Goal: Task Accomplishment & Management: Use online tool/utility

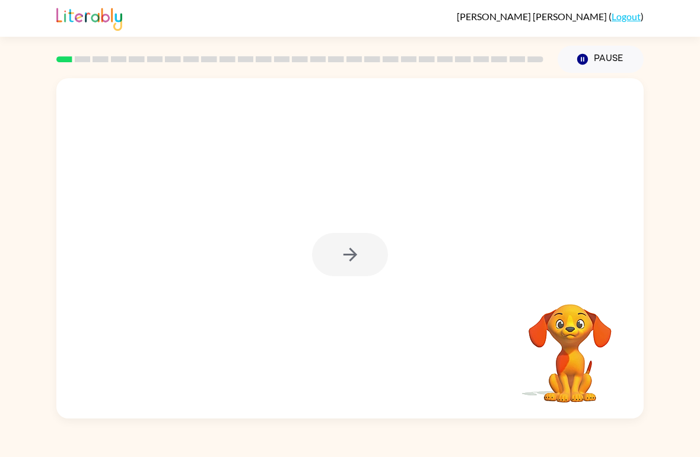
click at [353, 253] on div at bounding box center [350, 254] width 76 height 43
click at [367, 238] on button "button" at bounding box center [350, 254] width 76 height 43
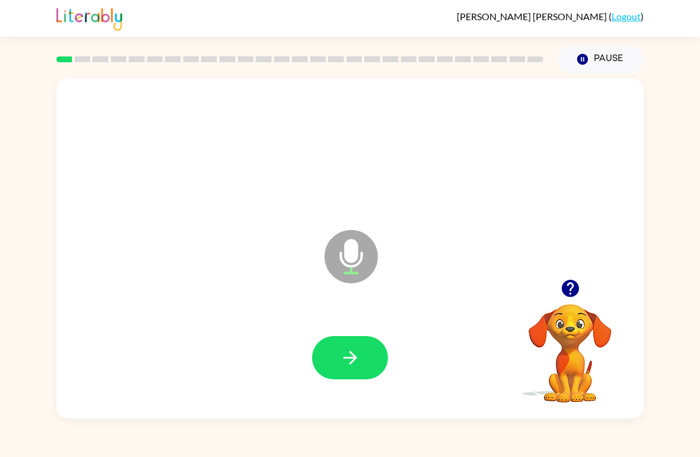
click at [347, 347] on button "button" at bounding box center [350, 357] width 76 height 43
click at [353, 363] on icon "button" at bounding box center [350, 358] width 21 height 21
click at [359, 347] on button "button" at bounding box center [350, 357] width 76 height 43
click at [347, 356] on icon "button" at bounding box center [350, 358] width 21 height 21
click at [352, 366] on icon "button" at bounding box center [350, 358] width 21 height 21
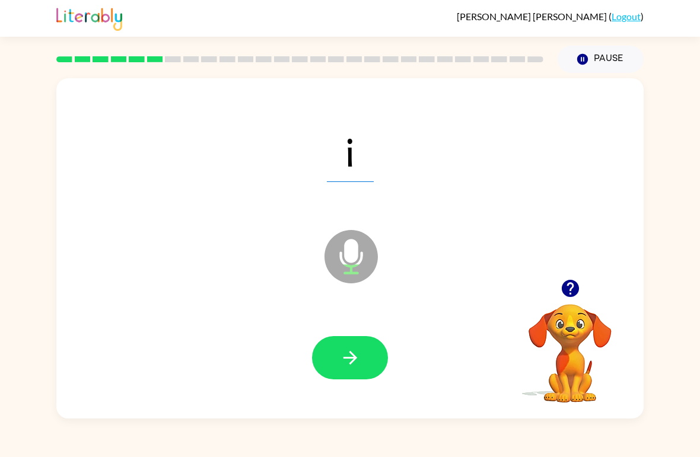
click at [359, 343] on button "button" at bounding box center [350, 357] width 76 height 43
click at [356, 361] on icon "button" at bounding box center [350, 358] width 21 height 21
click at [345, 356] on icon "button" at bounding box center [350, 358] width 21 height 21
click at [342, 362] on icon "button" at bounding box center [350, 358] width 21 height 21
click at [355, 352] on icon "button" at bounding box center [350, 358] width 21 height 21
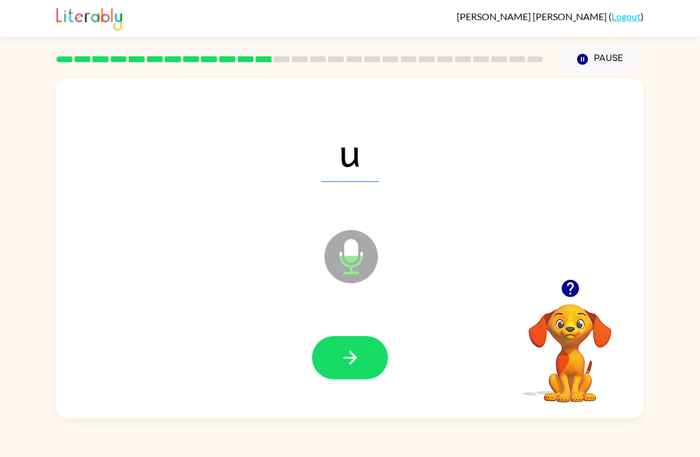
click at [361, 351] on button "button" at bounding box center [350, 357] width 76 height 43
click at [358, 350] on icon "button" at bounding box center [350, 358] width 21 height 21
click at [352, 340] on button "button" at bounding box center [350, 357] width 76 height 43
click at [359, 349] on icon "button" at bounding box center [350, 358] width 21 height 21
click at [370, 149] on span "qu" at bounding box center [349, 151] width 79 height 62
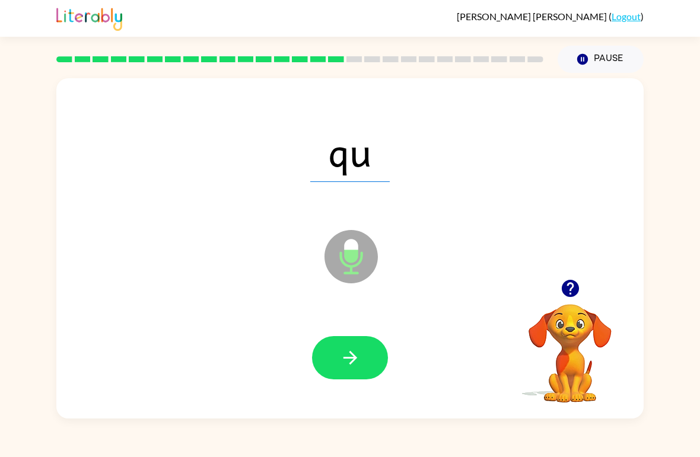
click at [362, 351] on button "button" at bounding box center [350, 357] width 76 height 43
click at [356, 341] on button "button" at bounding box center [350, 357] width 76 height 43
click at [359, 349] on icon "button" at bounding box center [350, 358] width 21 height 21
click at [339, 351] on button "button" at bounding box center [350, 357] width 76 height 43
click at [359, 353] on icon "button" at bounding box center [350, 358] width 21 height 21
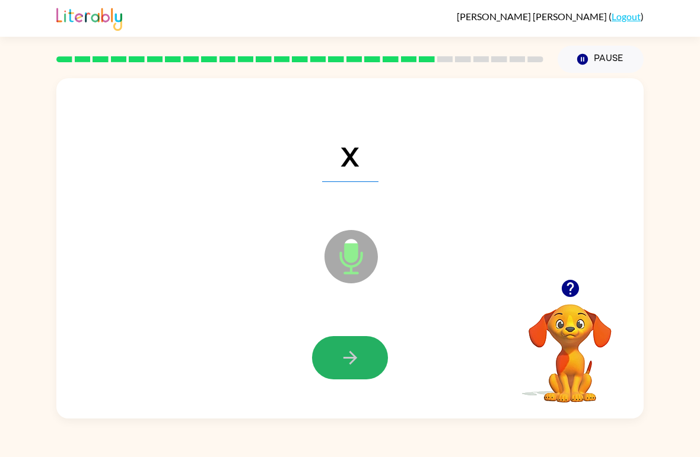
click at [343, 357] on icon "button" at bounding box center [350, 358] width 21 height 21
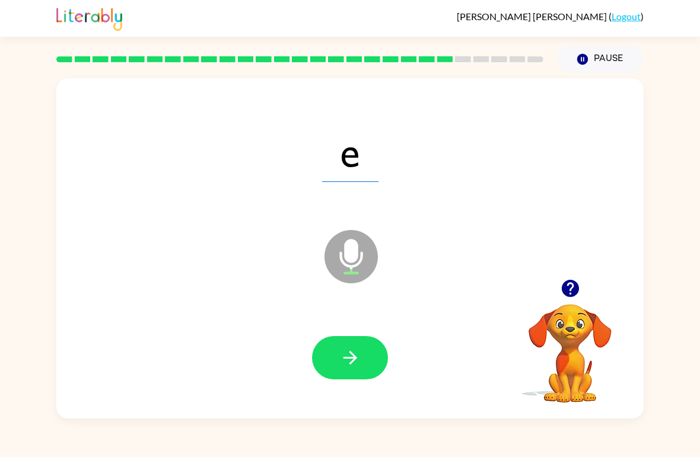
click at [359, 344] on button "button" at bounding box center [350, 357] width 76 height 43
click at [355, 350] on icon "button" at bounding box center [350, 358] width 21 height 21
click at [356, 346] on button "button" at bounding box center [350, 357] width 76 height 43
click at [355, 355] on icon "button" at bounding box center [350, 358] width 21 height 21
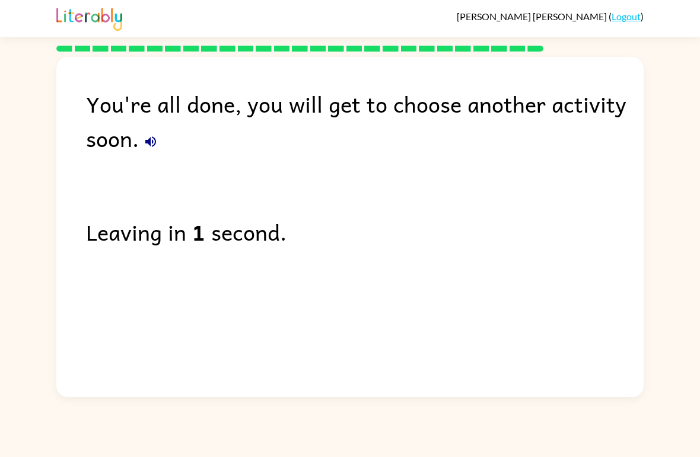
click at [613, 19] on link "Logout" at bounding box center [626, 16] width 29 height 11
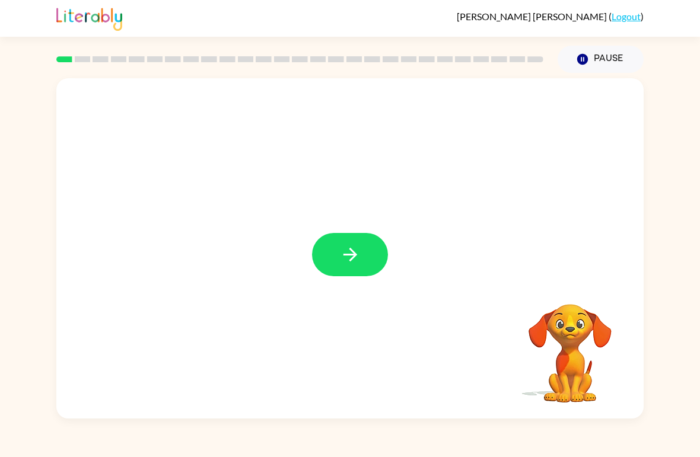
click at [356, 244] on button "button" at bounding box center [350, 254] width 76 height 43
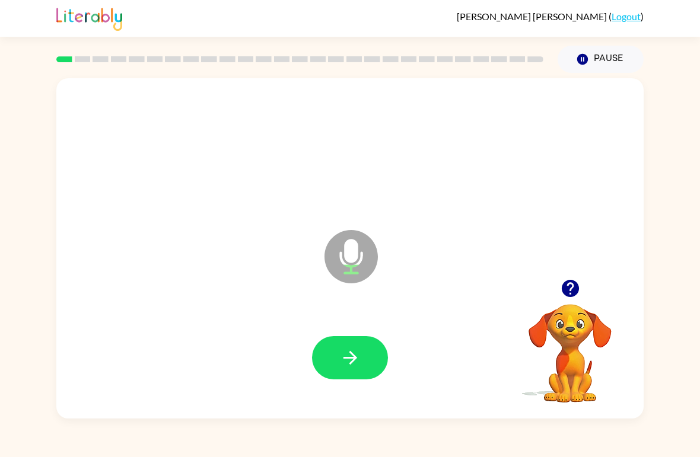
click at [331, 363] on button "button" at bounding box center [350, 357] width 76 height 43
click at [378, 370] on button "button" at bounding box center [350, 357] width 76 height 43
click at [352, 359] on icon "button" at bounding box center [350, 358] width 14 height 14
click at [356, 344] on button "button" at bounding box center [350, 357] width 76 height 43
click at [600, 46] on button "Pause Pause" at bounding box center [601, 59] width 86 height 27
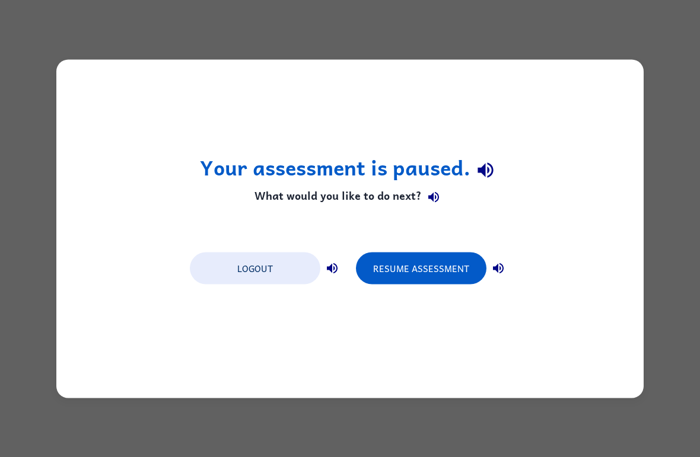
click at [406, 259] on button "Resume Assessment" at bounding box center [421, 268] width 130 height 32
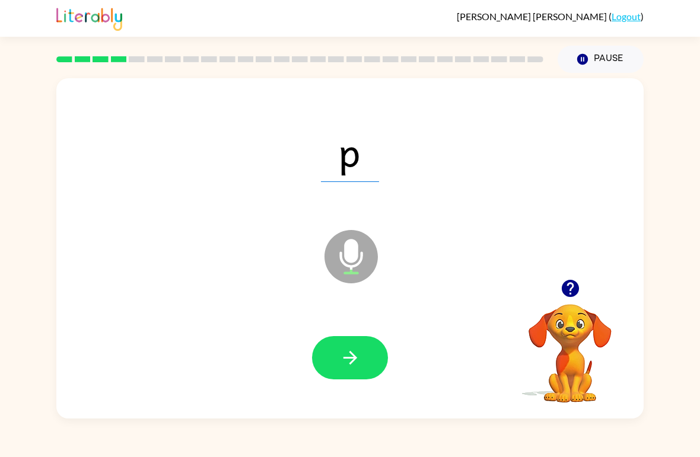
click at [354, 366] on icon "button" at bounding box center [350, 358] width 21 height 21
click at [365, 332] on div at bounding box center [350, 359] width 564 height 98
click at [341, 350] on icon "button" at bounding box center [350, 358] width 21 height 21
click at [364, 355] on button "button" at bounding box center [350, 357] width 76 height 43
click at [545, 390] on video "Your browser must support playing .mp4 files to use Literably. Please try using…" at bounding box center [570, 345] width 119 height 119
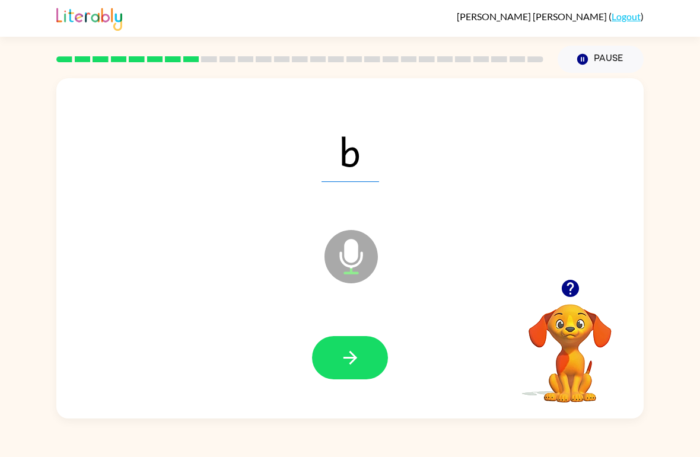
click at [368, 355] on button "button" at bounding box center [350, 357] width 76 height 43
click at [358, 364] on icon "button" at bounding box center [350, 358] width 21 height 21
click at [372, 349] on button "button" at bounding box center [350, 357] width 76 height 43
click at [354, 352] on icon "button" at bounding box center [350, 358] width 21 height 21
click at [358, 360] on icon "button" at bounding box center [350, 358] width 21 height 21
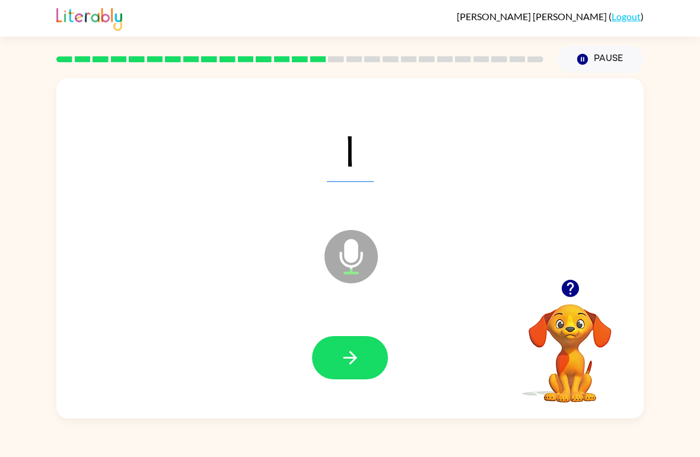
click at [343, 354] on icon "button" at bounding box center [350, 358] width 21 height 21
click at [356, 355] on icon "button" at bounding box center [350, 358] width 21 height 21
click at [346, 372] on button "button" at bounding box center [350, 357] width 76 height 43
click at [351, 352] on icon "button" at bounding box center [350, 358] width 21 height 21
click at [361, 343] on button "button" at bounding box center [350, 357] width 76 height 43
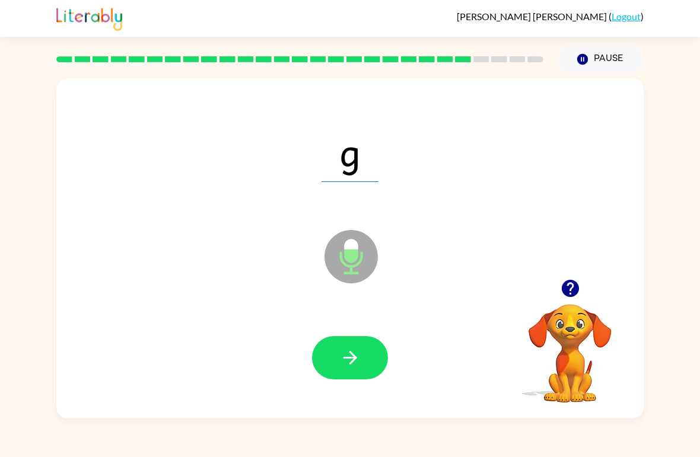
click at [358, 344] on button "button" at bounding box center [350, 357] width 76 height 43
click at [362, 361] on button "button" at bounding box center [350, 357] width 76 height 43
click at [358, 343] on button "button" at bounding box center [350, 357] width 76 height 43
click at [373, 349] on button "button" at bounding box center [350, 357] width 76 height 43
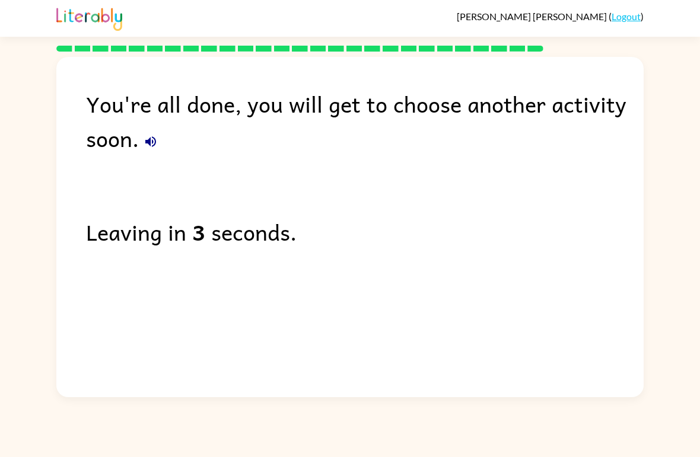
click at [617, 12] on link "Logout" at bounding box center [626, 16] width 29 height 11
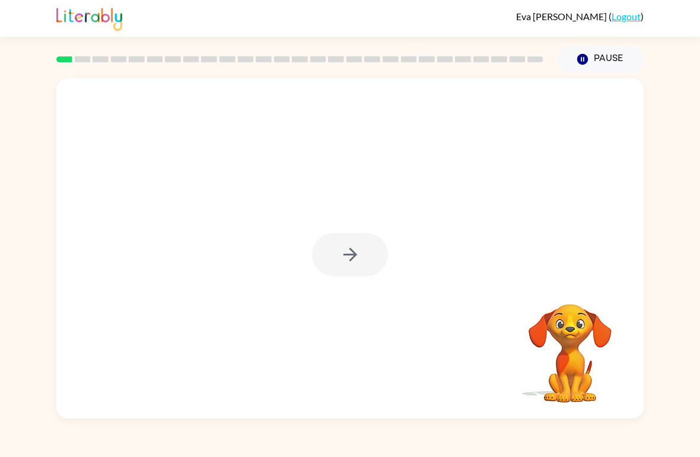
click at [348, 247] on div at bounding box center [350, 254] width 76 height 43
click at [366, 247] on div at bounding box center [350, 254] width 76 height 43
click at [368, 258] on div at bounding box center [350, 254] width 76 height 43
click at [346, 270] on div at bounding box center [350, 254] width 76 height 43
click at [348, 270] on div at bounding box center [350, 254] width 76 height 43
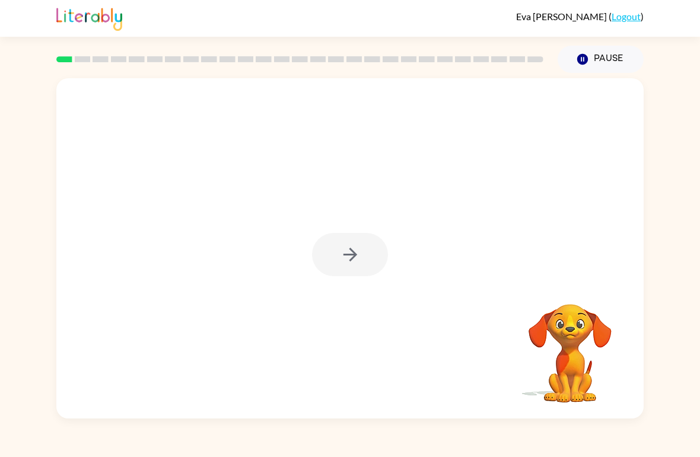
click at [355, 263] on icon "button" at bounding box center [350, 254] width 21 height 21
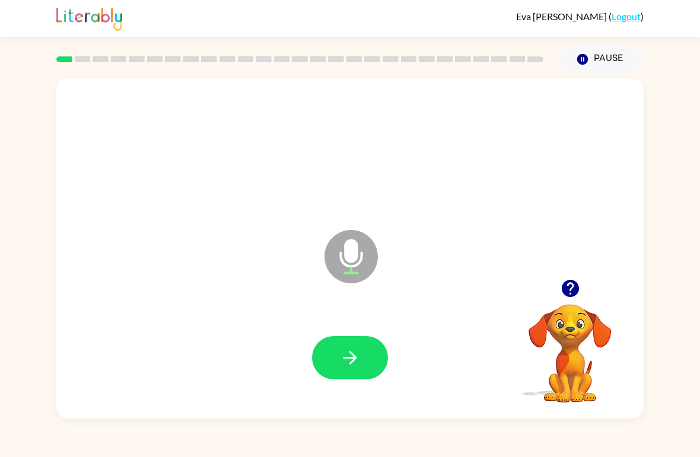
click at [361, 349] on button "button" at bounding box center [350, 357] width 76 height 43
click at [345, 337] on button "button" at bounding box center [350, 357] width 76 height 43
click at [356, 368] on icon "button" at bounding box center [350, 358] width 21 height 21
click at [361, 361] on button "button" at bounding box center [350, 357] width 76 height 43
click at [371, 344] on button "button" at bounding box center [350, 357] width 76 height 43
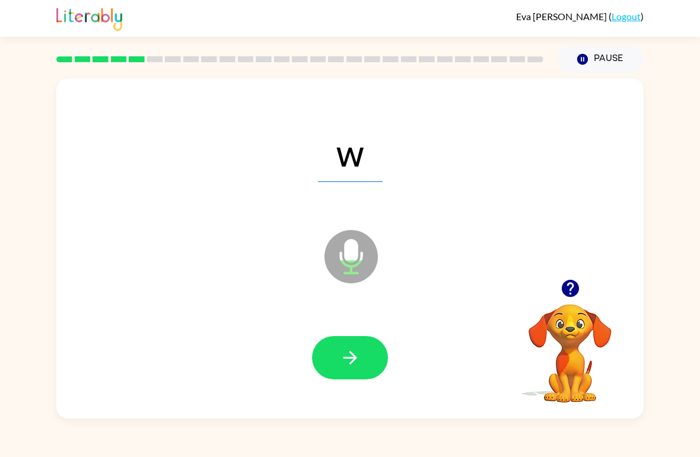
click at [335, 358] on button "button" at bounding box center [350, 357] width 76 height 43
click at [345, 367] on icon "button" at bounding box center [350, 358] width 21 height 21
click at [336, 361] on button "button" at bounding box center [350, 357] width 76 height 43
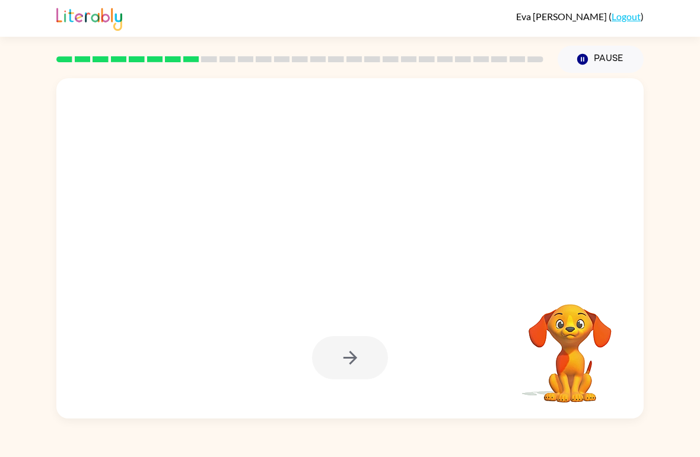
click at [598, 50] on button "Pause Pause" at bounding box center [601, 59] width 86 height 27
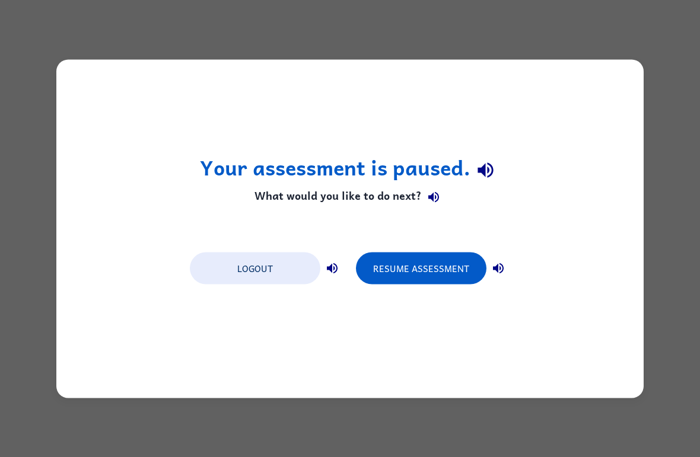
click at [671, 7] on div "Your assessment is paused. What would you like to do next? Logout Resume Assess…" at bounding box center [350, 228] width 700 height 457
click at [416, 270] on button "Resume Assessment" at bounding box center [421, 268] width 130 height 32
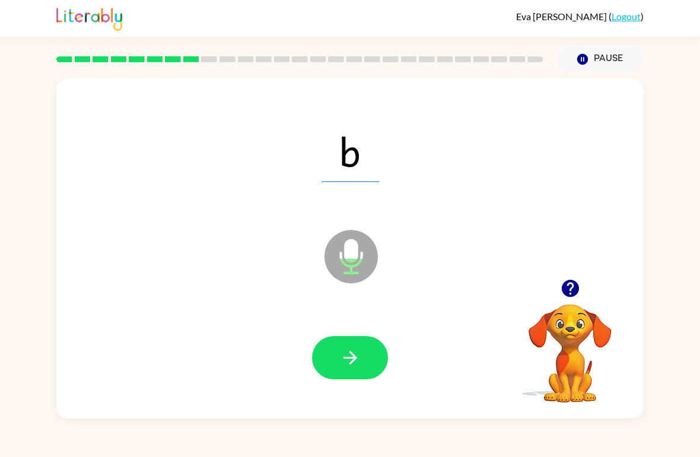
click at [362, 339] on button "button" at bounding box center [350, 357] width 76 height 43
click at [360, 356] on icon "button" at bounding box center [350, 358] width 21 height 21
click at [351, 353] on icon "button" at bounding box center [350, 358] width 14 height 14
click at [342, 371] on button "button" at bounding box center [350, 357] width 76 height 43
click at [365, 355] on button "button" at bounding box center [350, 357] width 76 height 43
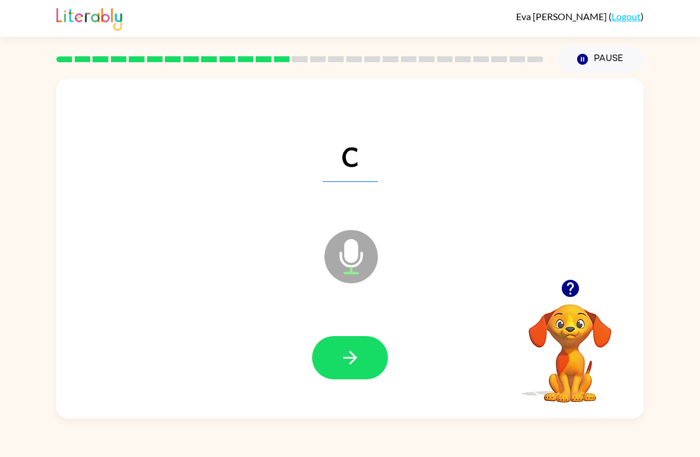
click at [334, 359] on button "button" at bounding box center [350, 357] width 76 height 43
click at [361, 345] on button "button" at bounding box center [350, 357] width 76 height 43
click at [340, 346] on button "button" at bounding box center [350, 357] width 76 height 43
click at [345, 345] on button "button" at bounding box center [350, 357] width 76 height 43
click at [324, 364] on button "button" at bounding box center [350, 357] width 76 height 43
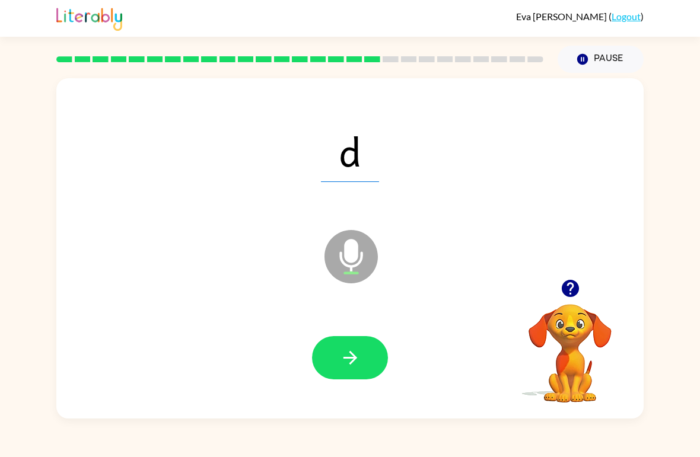
click at [356, 350] on icon "button" at bounding box center [350, 358] width 21 height 21
click at [346, 339] on button "button" at bounding box center [350, 357] width 76 height 43
click at [363, 350] on button "button" at bounding box center [350, 357] width 76 height 43
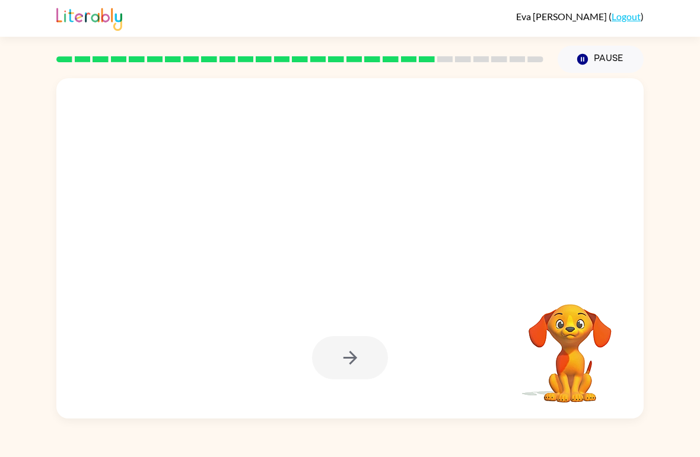
click at [695, 354] on div "Your browser must support playing .mp4 files to use Literably. Please try using…" at bounding box center [350, 246] width 700 height 346
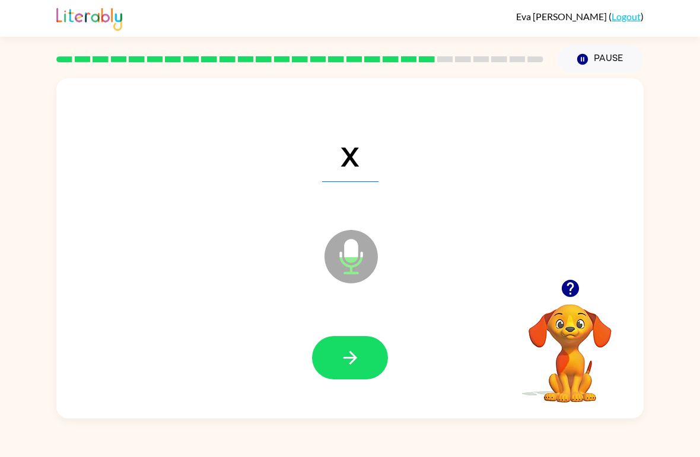
click at [343, 357] on icon "button" at bounding box center [350, 358] width 21 height 21
click at [359, 350] on icon "button" at bounding box center [350, 358] width 21 height 21
click at [359, 354] on icon "button" at bounding box center [350, 358] width 21 height 21
click at [353, 355] on icon "button" at bounding box center [350, 358] width 14 height 14
click at [352, 354] on icon "button" at bounding box center [350, 358] width 14 height 14
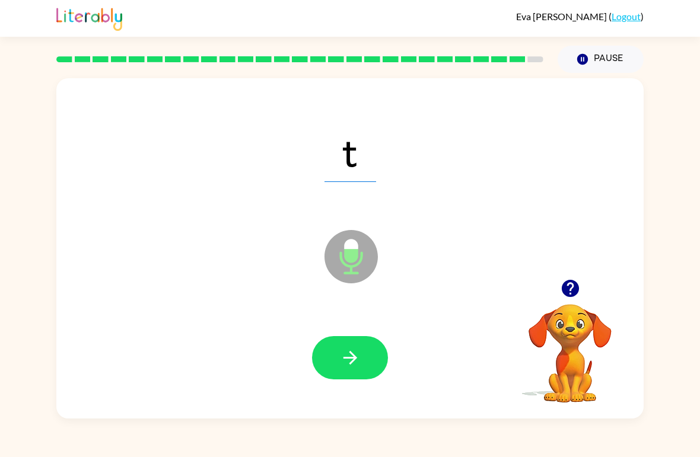
click at [346, 357] on icon "button" at bounding box center [350, 358] width 21 height 21
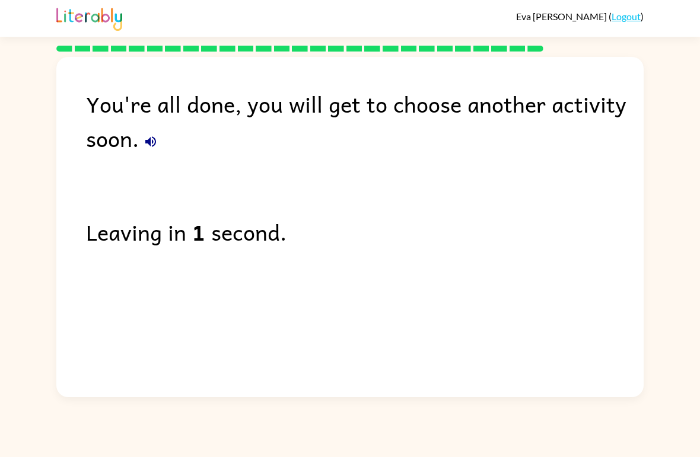
click at [603, 11] on span "Eva Flores-Livas" at bounding box center [562, 16] width 93 height 11
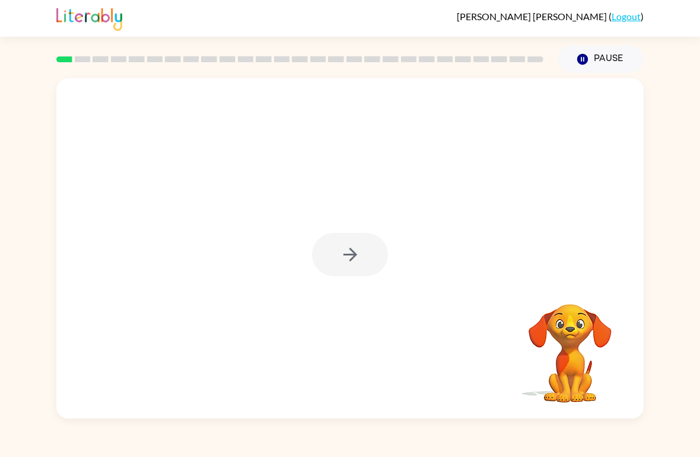
click at [366, 247] on div at bounding box center [350, 254] width 76 height 43
click at [351, 236] on button "button" at bounding box center [350, 254] width 76 height 43
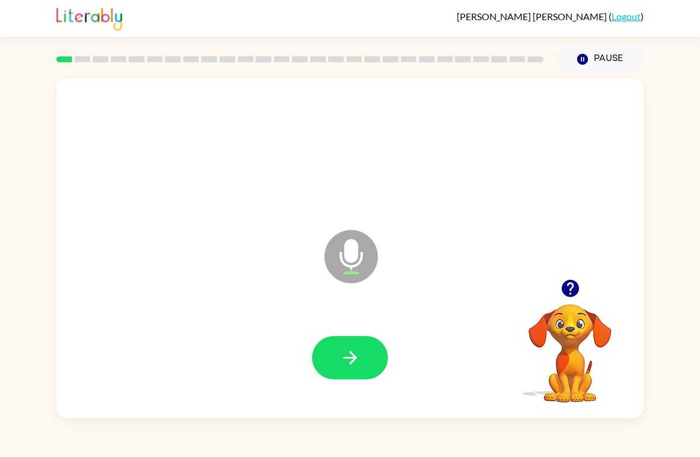
click at [355, 356] on icon "button" at bounding box center [350, 358] width 21 height 21
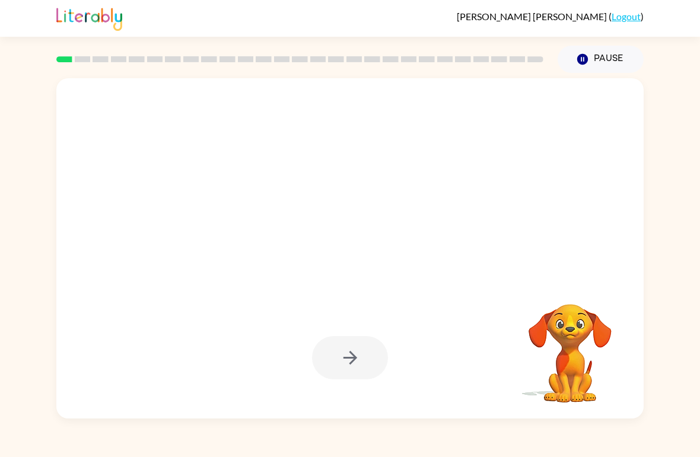
click at [363, 366] on div at bounding box center [350, 357] width 76 height 43
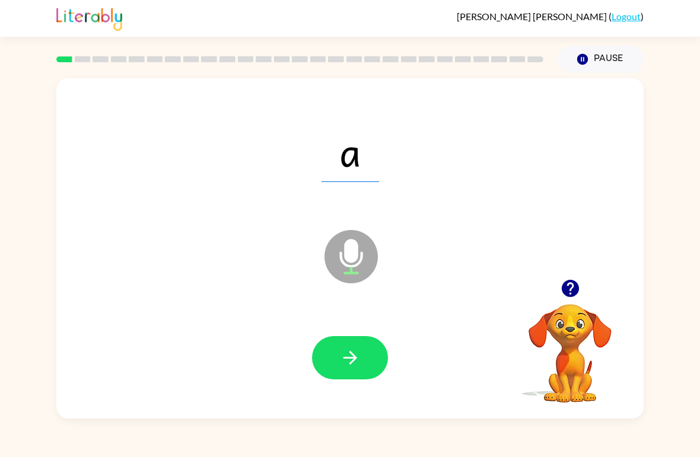
click at [355, 341] on button "button" at bounding box center [350, 357] width 76 height 43
click at [352, 351] on icon "button" at bounding box center [350, 358] width 21 height 21
click at [364, 363] on button "button" at bounding box center [350, 357] width 76 height 43
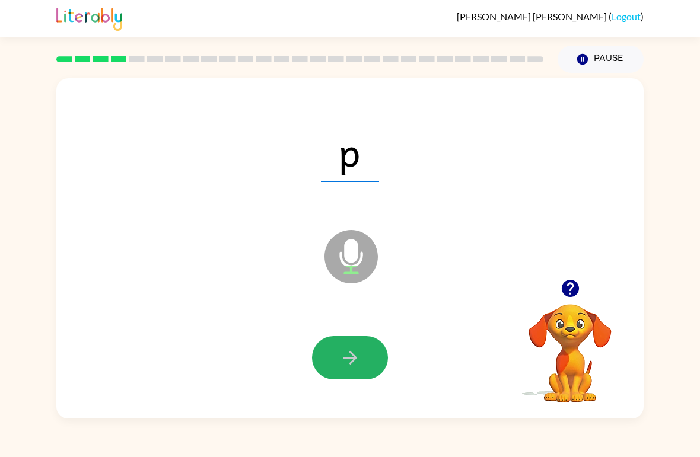
click at [337, 353] on button "button" at bounding box center [350, 357] width 76 height 43
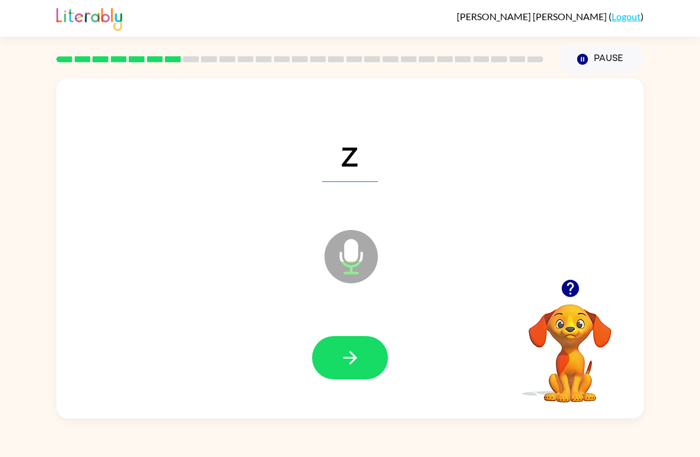
click at [338, 350] on button "button" at bounding box center [350, 357] width 76 height 43
click at [365, 360] on button "button" at bounding box center [350, 357] width 76 height 43
click at [590, 53] on button "Pause Pause" at bounding box center [601, 59] width 86 height 27
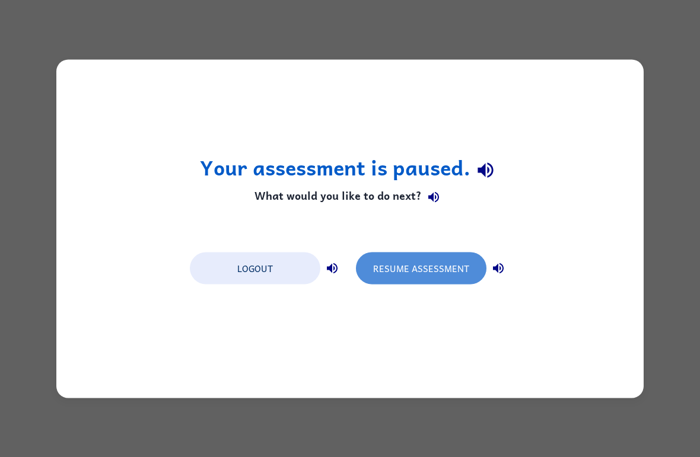
click at [403, 274] on button "Resume Assessment" at bounding box center [421, 268] width 130 height 32
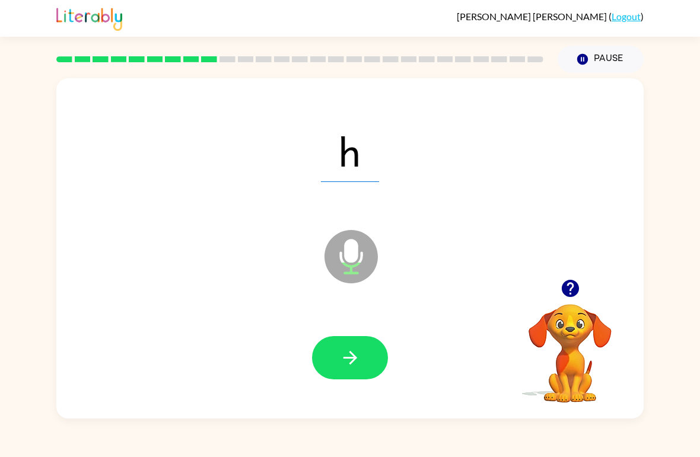
click at [346, 363] on icon "button" at bounding box center [350, 358] width 21 height 21
click at [349, 345] on button "button" at bounding box center [350, 357] width 76 height 43
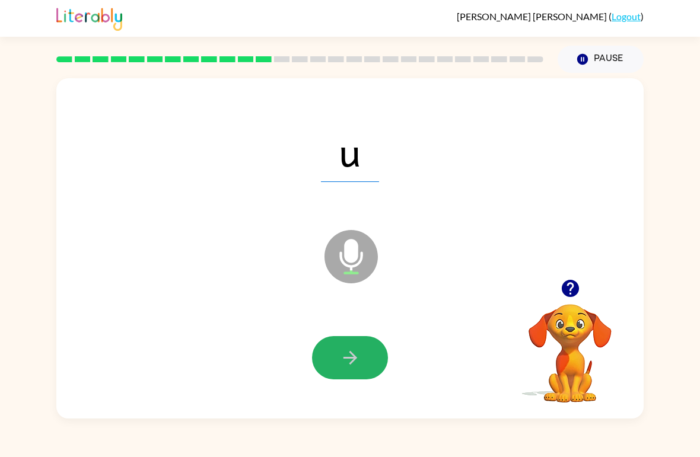
click at [355, 350] on icon "button" at bounding box center [350, 358] width 21 height 21
click at [341, 351] on icon "button" at bounding box center [350, 358] width 21 height 21
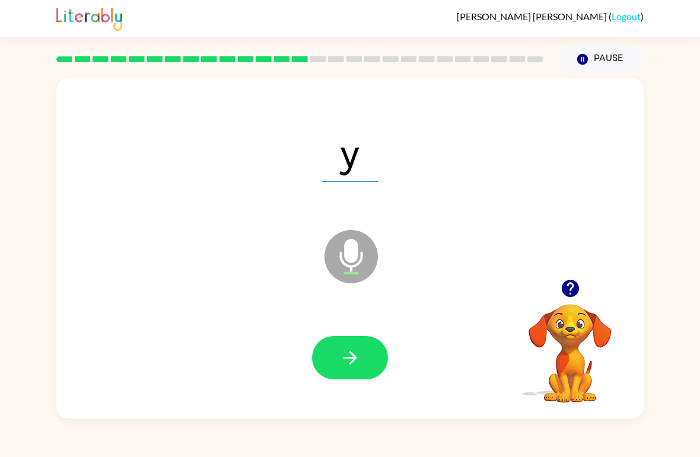
click at [329, 357] on button "button" at bounding box center [350, 357] width 76 height 43
click at [379, 372] on button "button" at bounding box center [350, 357] width 76 height 43
click at [361, 143] on span "qu" at bounding box center [349, 151] width 79 height 62
click at [361, 342] on button "button" at bounding box center [350, 357] width 76 height 43
click at [361, 355] on button "button" at bounding box center [350, 357] width 76 height 43
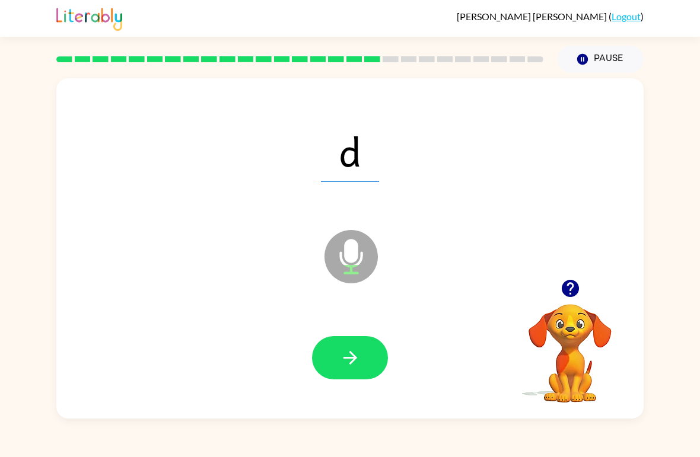
click at [361, 342] on button "button" at bounding box center [350, 357] width 76 height 43
click at [351, 338] on button "button" at bounding box center [350, 357] width 76 height 43
click at [358, 347] on button "button" at bounding box center [350, 357] width 76 height 43
click at [354, 360] on icon "button" at bounding box center [350, 358] width 14 height 14
click at [358, 354] on icon "button" at bounding box center [350, 358] width 21 height 21
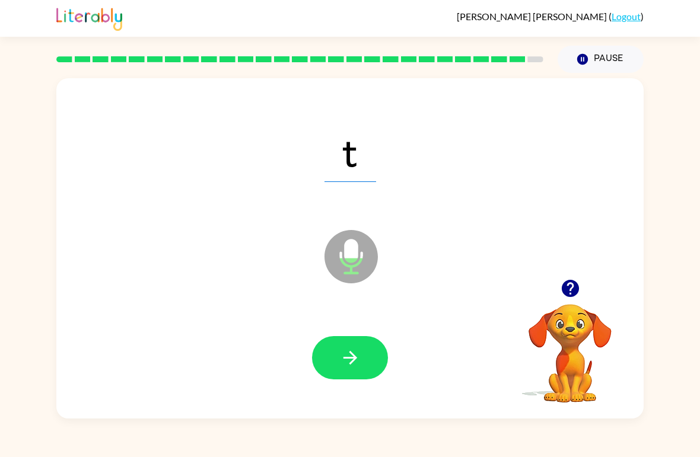
click at [365, 345] on button "button" at bounding box center [350, 357] width 76 height 43
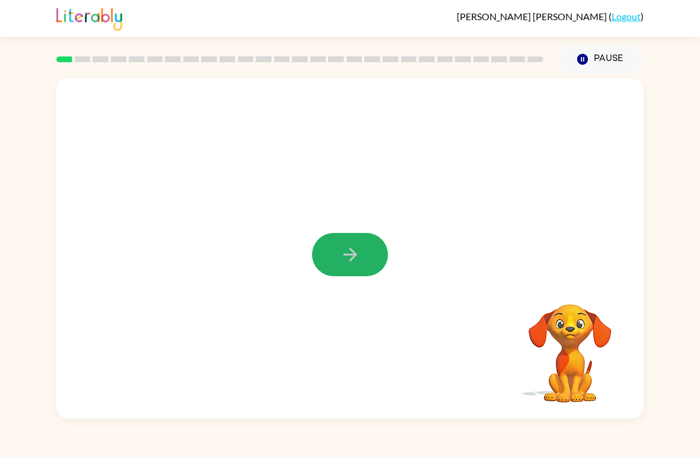
click at [338, 252] on button "button" at bounding box center [350, 254] width 76 height 43
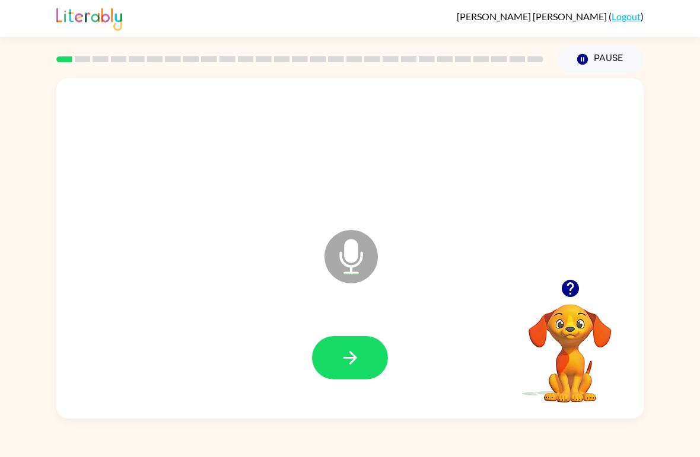
click at [352, 346] on button "button" at bounding box center [350, 357] width 76 height 43
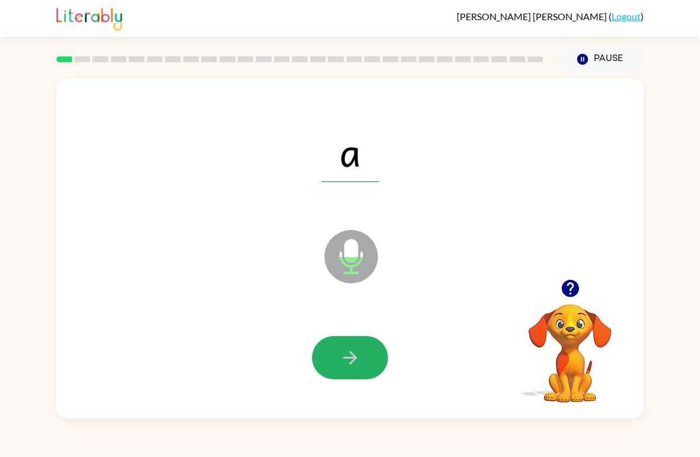
click at [373, 368] on button "button" at bounding box center [350, 357] width 76 height 43
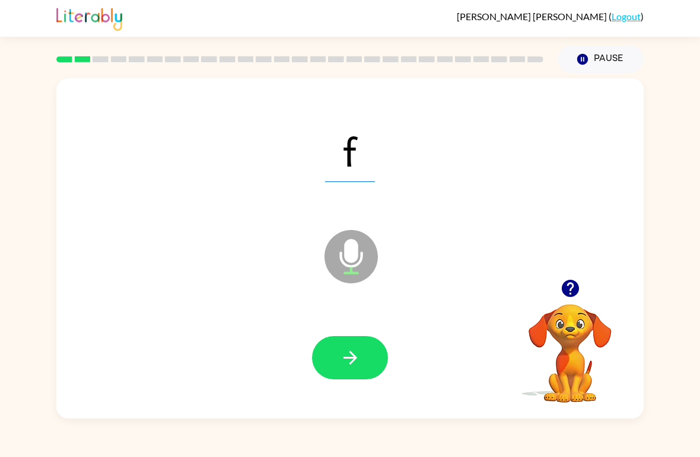
click at [346, 354] on icon "button" at bounding box center [350, 358] width 21 height 21
click at [351, 355] on icon "button" at bounding box center [350, 358] width 21 height 21
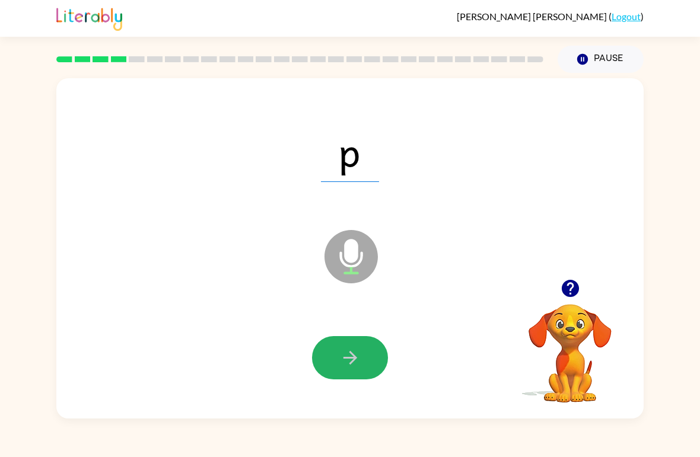
click at [347, 356] on icon "button" at bounding box center [350, 358] width 21 height 21
click at [346, 360] on icon "button" at bounding box center [350, 358] width 21 height 21
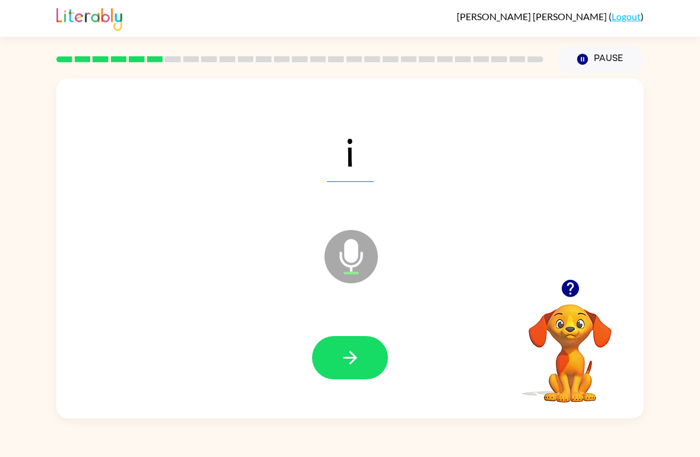
click at [345, 357] on icon "button" at bounding box center [350, 358] width 21 height 21
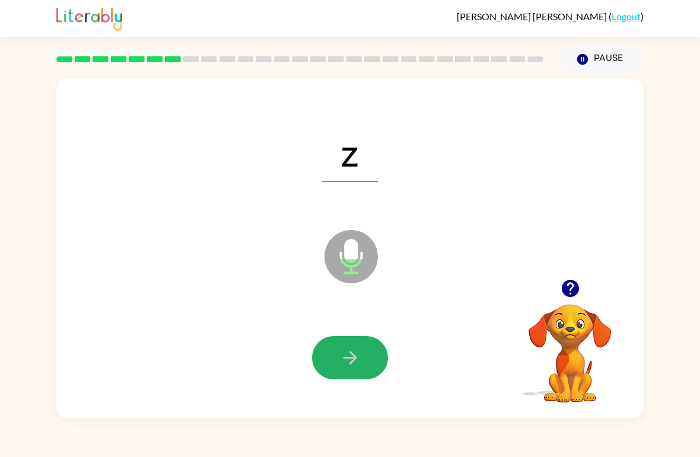
click at [341, 367] on icon "button" at bounding box center [350, 358] width 21 height 21
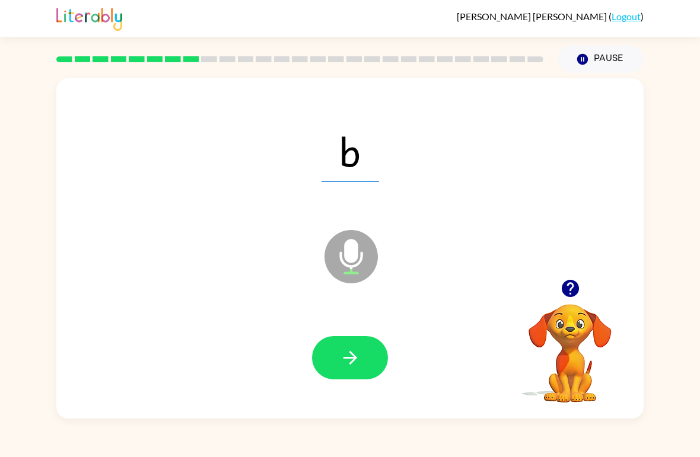
click at [353, 349] on icon "button" at bounding box center [350, 358] width 21 height 21
click at [345, 375] on button "button" at bounding box center [350, 357] width 76 height 43
click at [342, 342] on button "button" at bounding box center [350, 357] width 76 height 43
click at [359, 362] on icon "button" at bounding box center [350, 358] width 21 height 21
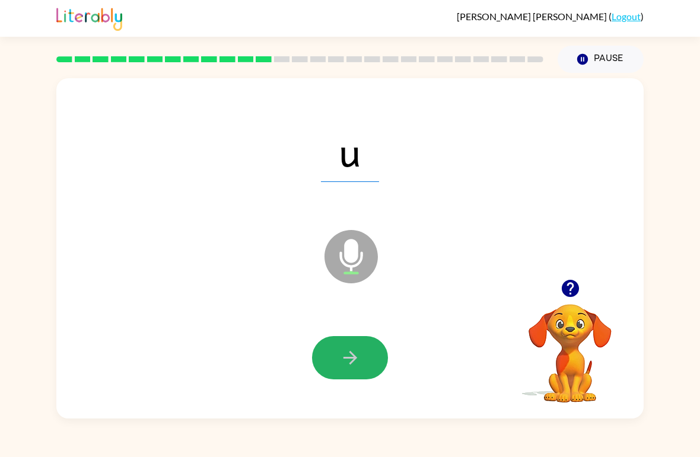
click at [343, 357] on icon "button" at bounding box center [350, 358] width 21 height 21
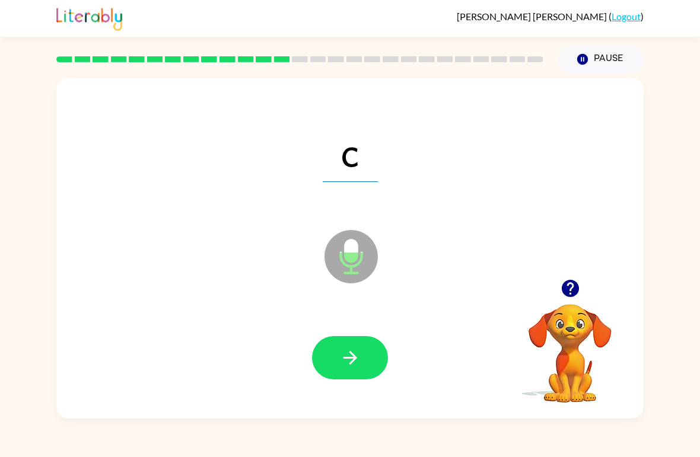
click at [352, 355] on icon "button" at bounding box center [350, 358] width 14 height 14
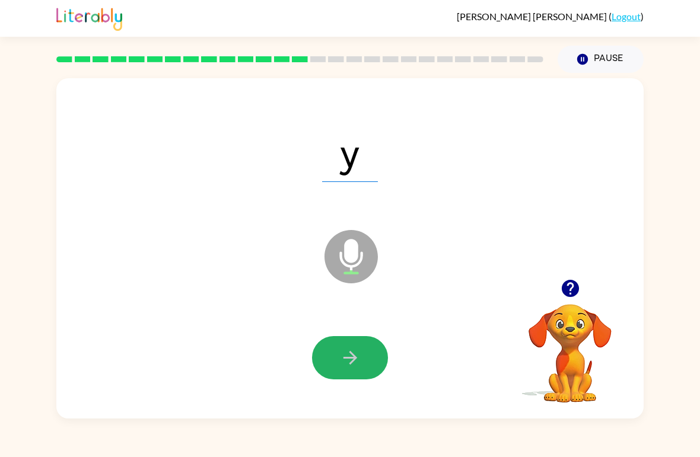
click at [346, 358] on icon "button" at bounding box center [350, 358] width 14 height 14
click at [340, 361] on icon "button" at bounding box center [350, 358] width 21 height 21
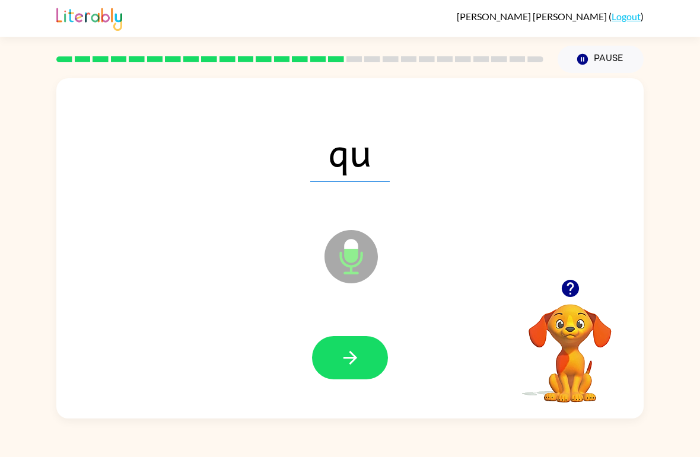
click at [348, 139] on span "qu" at bounding box center [349, 151] width 79 height 62
click at [340, 350] on icon "button" at bounding box center [350, 358] width 21 height 21
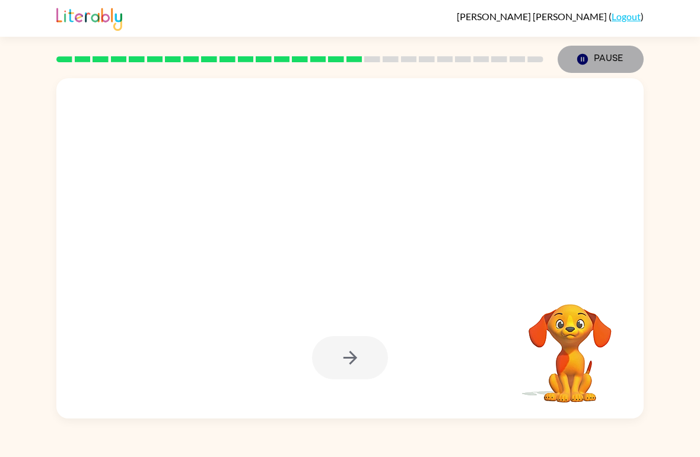
click at [582, 50] on button "Pause Pause" at bounding box center [601, 59] width 86 height 27
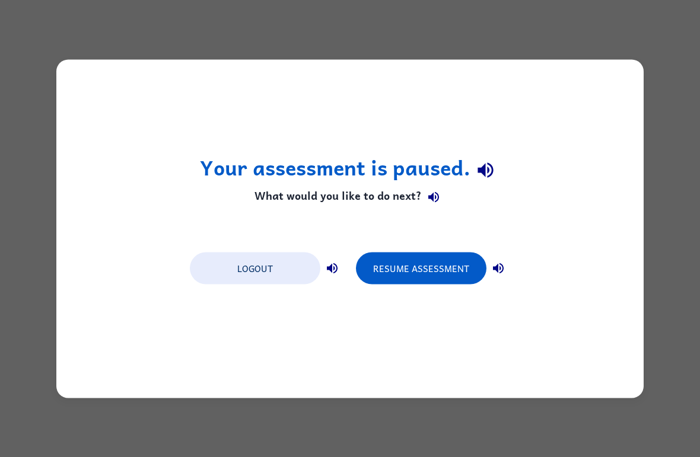
click at [432, 262] on button "Resume Assessment" at bounding box center [421, 268] width 130 height 32
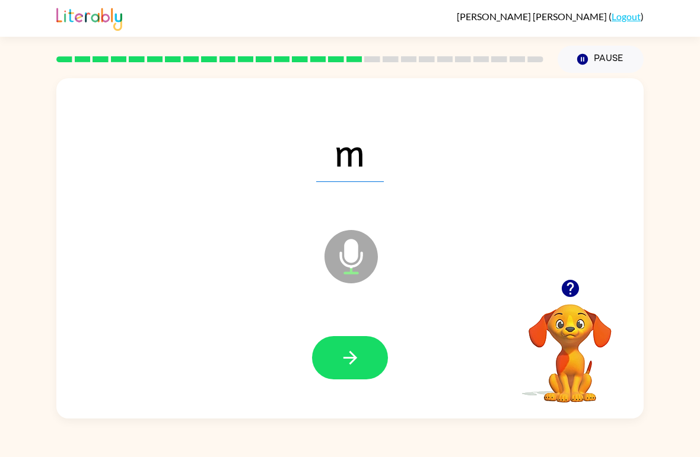
click at [358, 359] on icon "button" at bounding box center [350, 358] width 21 height 21
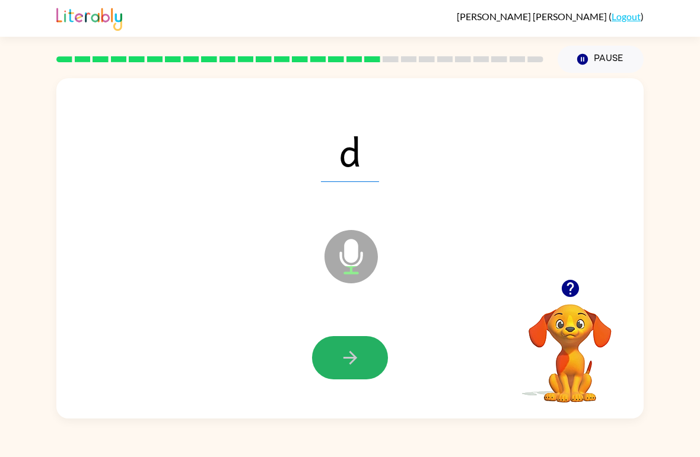
click at [345, 370] on button "button" at bounding box center [350, 357] width 76 height 43
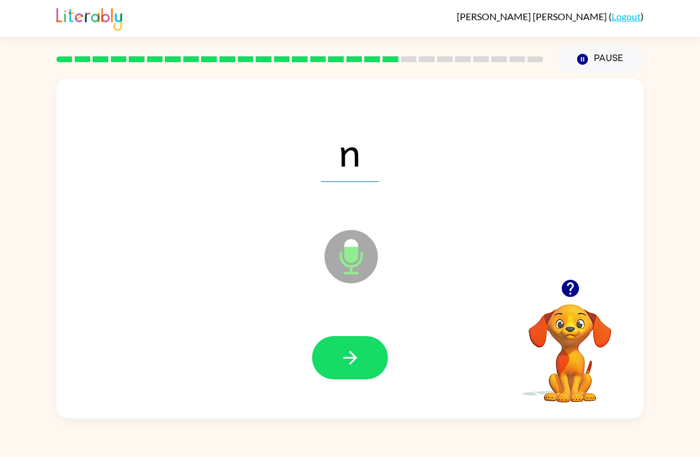
click at [338, 356] on button "button" at bounding box center [350, 357] width 76 height 43
click at [365, 359] on button "button" at bounding box center [350, 357] width 76 height 43
click at [349, 358] on icon "button" at bounding box center [350, 358] width 21 height 21
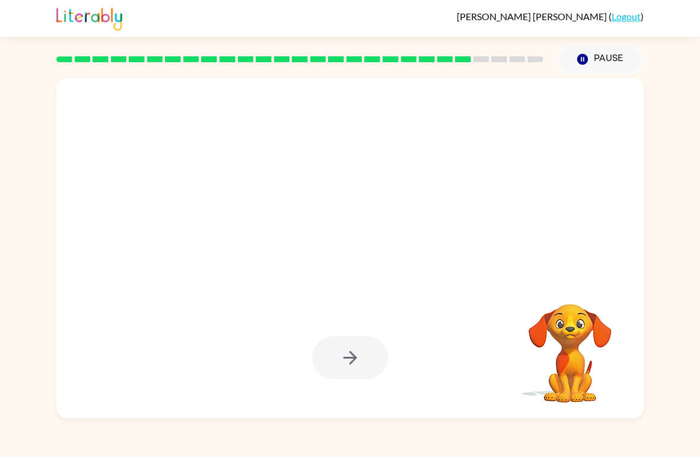
click at [331, 359] on div at bounding box center [350, 357] width 76 height 43
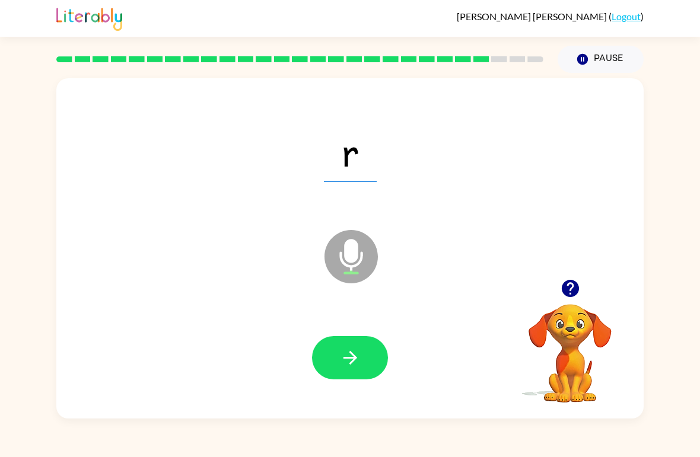
click at [353, 360] on icon "button" at bounding box center [350, 358] width 21 height 21
click at [340, 348] on button "button" at bounding box center [350, 357] width 76 height 43
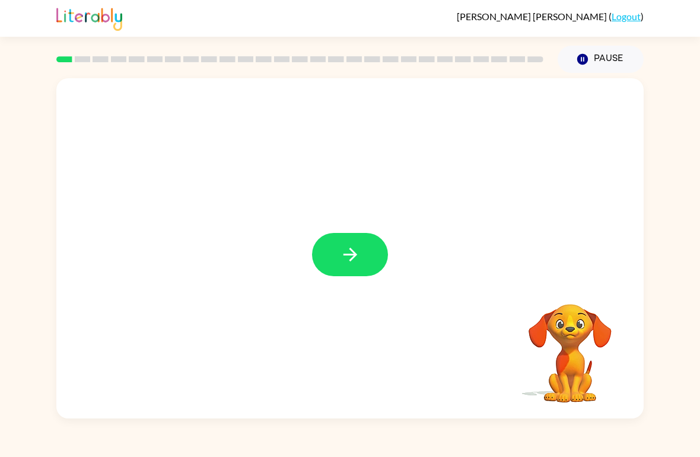
click at [367, 228] on div at bounding box center [349, 248] width 587 height 340
click at [348, 250] on icon "button" at bounding box center [350, 254] width 21 height 21
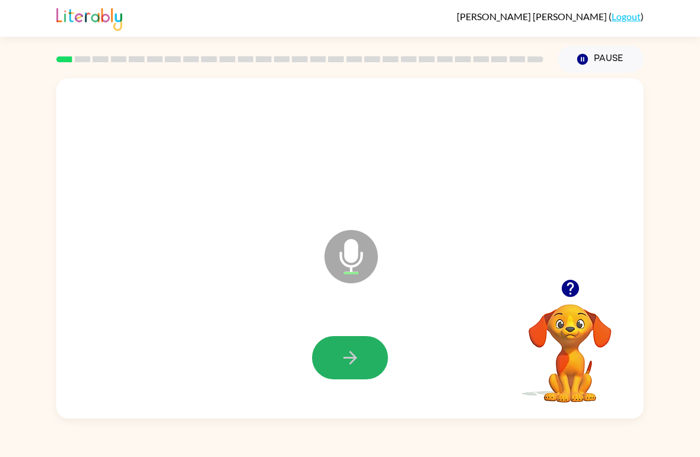
click at [359, 358] on icon "button" at bounding box center [350, 358] width 21 height 21
click at [354, 348] on button "button" at bounding box center [350, 357] width 76 height 43
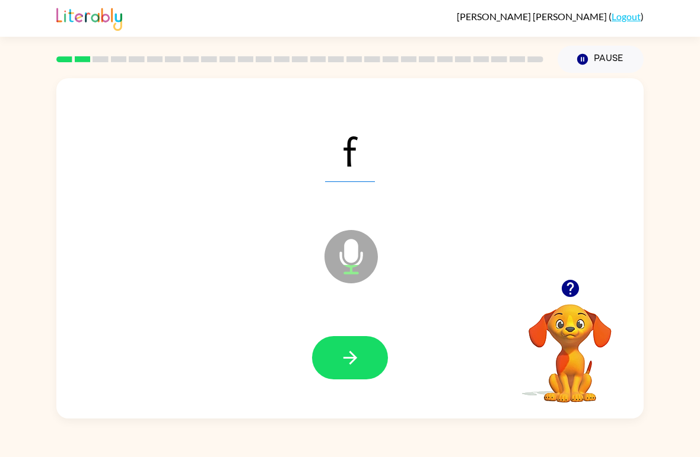
click at [346, 366] on icon "button" at bounding box center [350, 358] width 21 height 21
click at [365, 360] on button "button" at bounding box center [350, 357] width 76 height 43
click at [359, 326] on div at bounding box center [350, 359] width 564 height 98
click at [369, 355] on button "button" at bounding box center [350, 357] width 76 height 43
click at [365, 363] on button "button" at bounding box center [350, 357] width 76 height 43
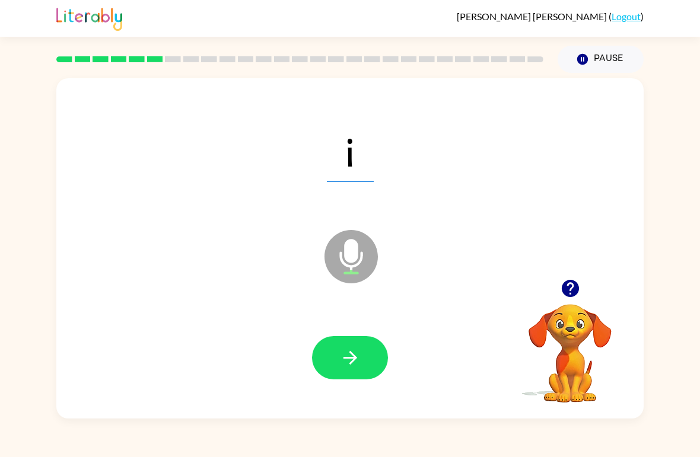
click at [356, 355] on icon "button" at bounding box center [350, 358] width 21 height 21
click at [359, 359] on icon "button" at bounding box center [350, 358] width 21 height 21
click at [355, 357] on icon "button" at bounding box center [350, 358] width 14 height 14
click at [349, 353] on icon "button" at bounding box center [350, 358] width 21 height 21
click at [367, 343] on button "button" at bounding box center [350, 357] width 76 height 43
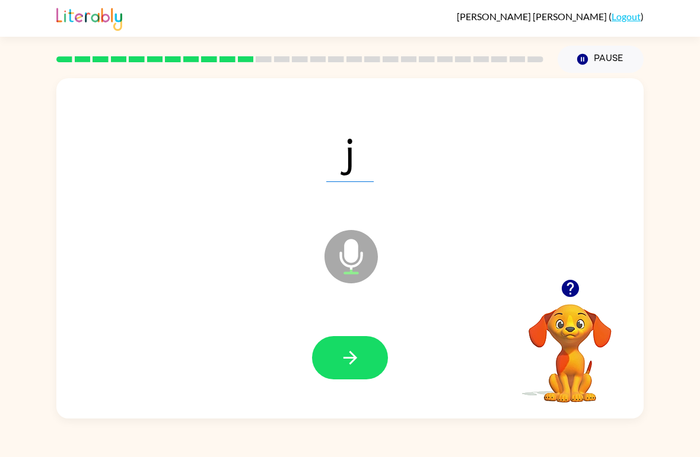
click at [351, 362] on icon "button" at bounding box center [350, 358] width 21 height 21
click at [355, 357] on icon "button" at bounding box center [350, 358] width 14 height 14
click at [363, 346] on button "button" at bounding box center [350, 357] width 76 height 43
click at [355, 357] on icon "button" at bounding box center [350, 358] width 14 height 14
click at [359, 351] on icon "button" at bounding box center [350, 358] width 21 height 21
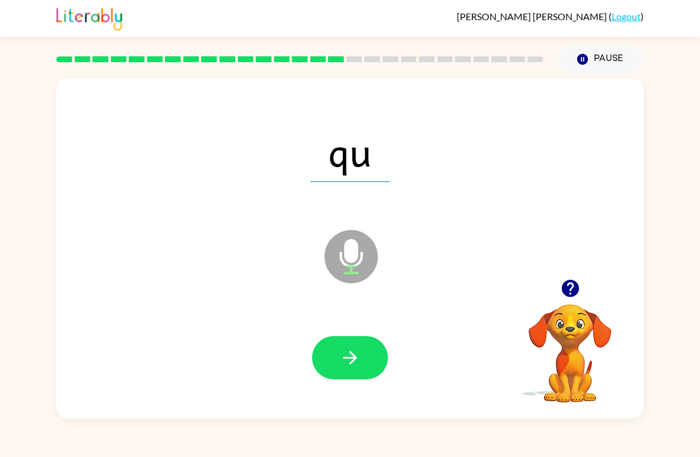
click at [348, 355] on icon "button" at bounding box center [350, 358] width 21 height 21
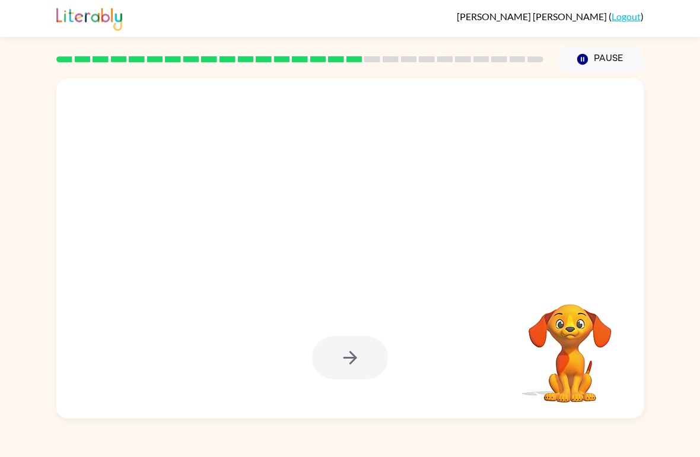
click at [610, 62] on button "Pause Pause" at bounding box center [601, 59] width 86 height 27
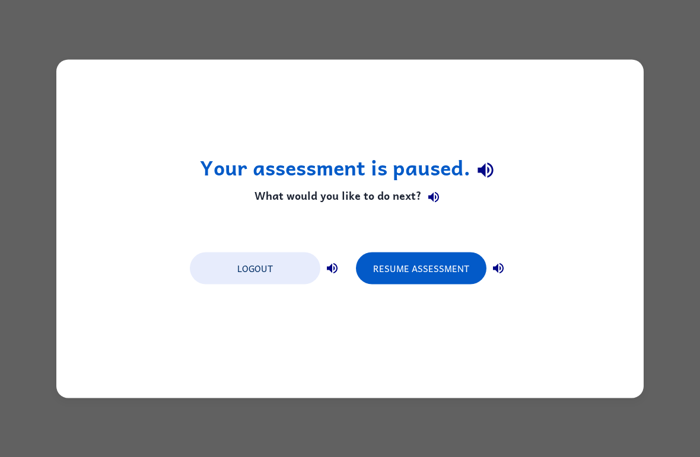
click at [444, 252] on button "Resume Assessment" at bounding box center [421, 268] width 130 height 32
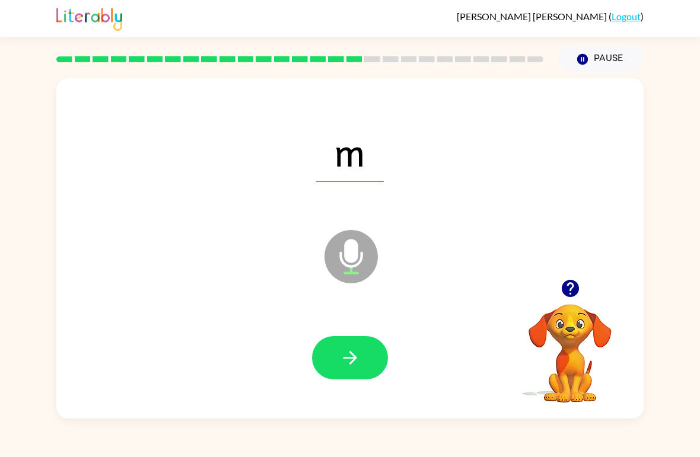
click at [355, 371] on button "button" at bounding box center [350, 357] width 76 height 43
click at [374, 359] on button "button" at bounding box center [350, 357] width 76 height 43
click at [349, 379] on button "button" at bounding box center [350, 357] width 76 height 43
click at [354, 361] on icon "button" at bounding box center [350, 358] width 14 height 14
click at [333, 370] on button "button" at bounding box center [350, 357] width 76 height 43
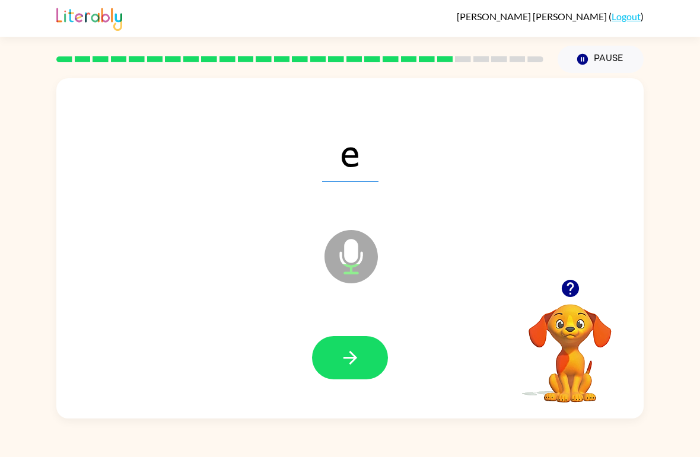
click at [367, 361] on button "button" at bounding box center [350, 357] width 76 height 43
click at [359, 365] on icon "button" at bounding box center [350, 358] width 21 height 21
click at [365, 353] on button "button" at bounding box center [350, 357] width 76 height 43
click at [375, 340] on button "button" at bounding box center [350, 357] width 76 height 43
click at [362, 346] on button "button" at bounding box center [350, 357] width 76 height 43
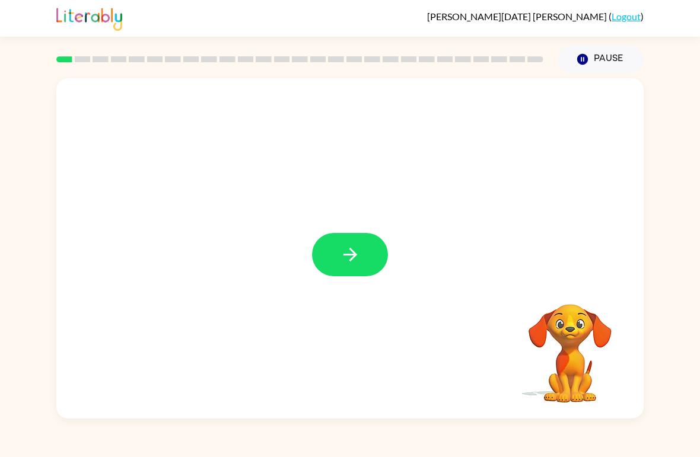
click at [349, 256] on icon "button" at bounding box center [350, 254] width 21 height 21
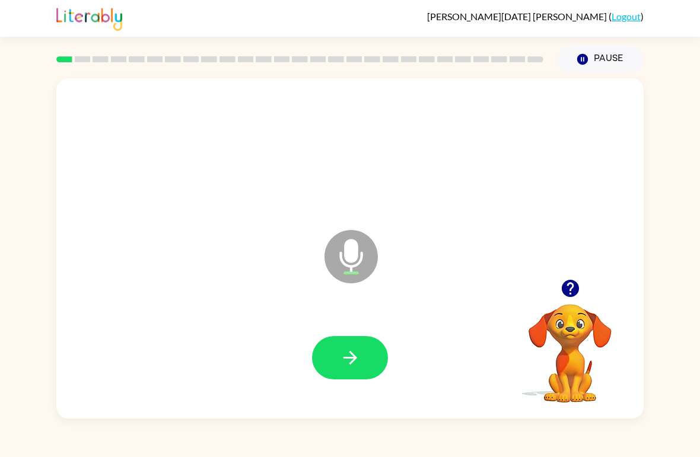
click at [363, 358] on button "button" at bounding box center [350, 357] width 76 height 43
click at [352, 366] on icon "button" at bounding box center [350, 358] width 21 height 21
click at [343, 354] on icon "button" at bounding box center [350, 358] width 21 height 21
click at [341, 354] on icon "button" at bounding box center [350, 358] width 21 height 21
click at [333, 354] on button "button" at bounding box center [350, 357] width 76 height 43
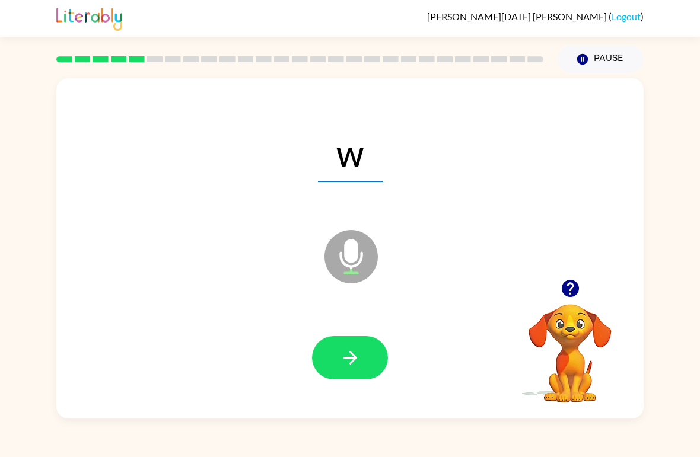
click at [350, 370] on button "button" at bounding box center [350, 357] width 76 height 43
click at [340, 355] on icon "button" at bounding box center [350, 358] width 21 height 21
click at [342, 356] on icon "button" at bounding box center [350, 358] width 21 height 21
click at [349, 362] on icon "button" at bounding box center [350, 358] width 21 height 21
click at [356, 361] on icon "button" at bounding box center [350, 358] width 21 height 21
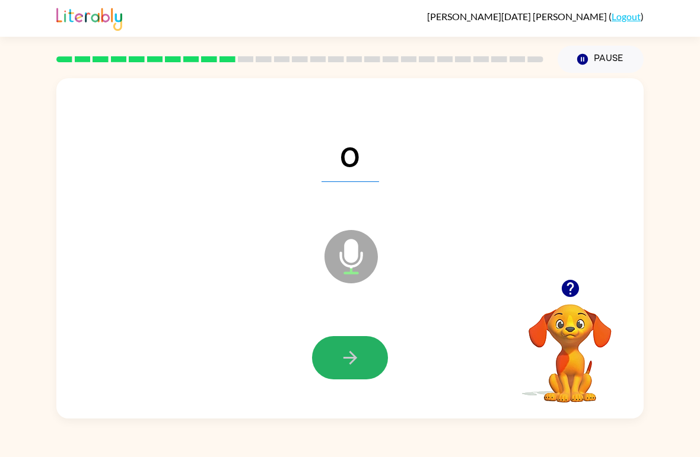
click at [342, 349] on icon "button" at bounding box center [350, 358] width 21 height 21
click at [346, 347] on button "button" at bounding box center [350, 357] width 76 height 43
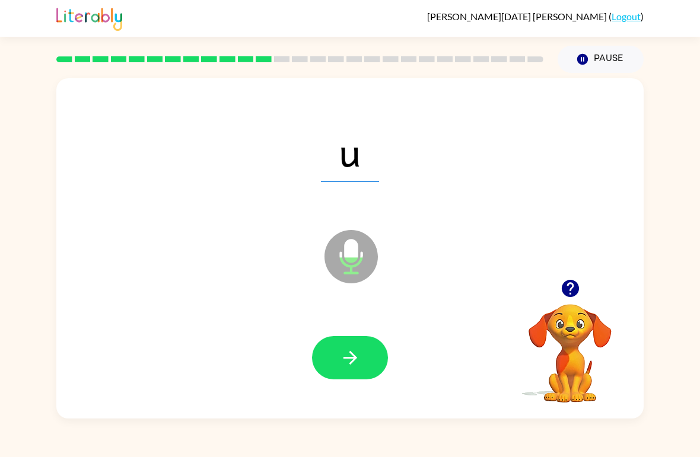
click at [338, 354] on button "button" at bounding box center [350, 357] width 76 height 43
click at [332, 351] on button "button" at bounding box center [350, 357] width 76 height 43
click at [337, 357] on button "button" at bounding box center [350, 357] width 76 height 43
click at [343, 364] on icon "button" at bounding box center [350, 358] width 21 height 21
click at [329, 346] on button "button" at bounding box center [350, 357] width 76 height 43
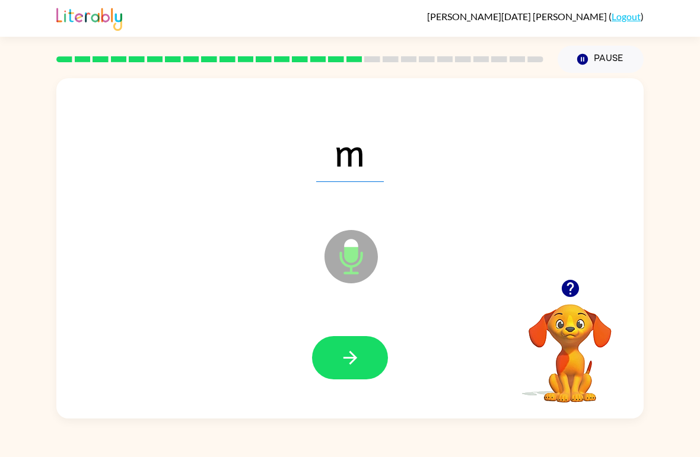
click at [340, 353] on icon "button" at bounding box center [350, 358] width 21 height 21
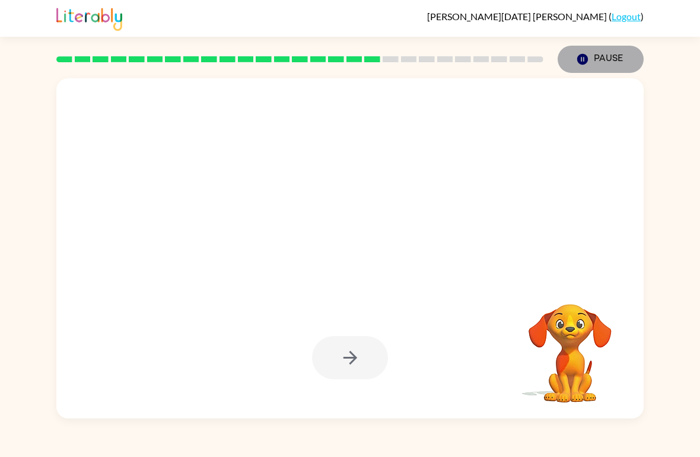
click at [601, 59] on button "Pause Pause" at bounding box center [601, 59] width 86 height 27
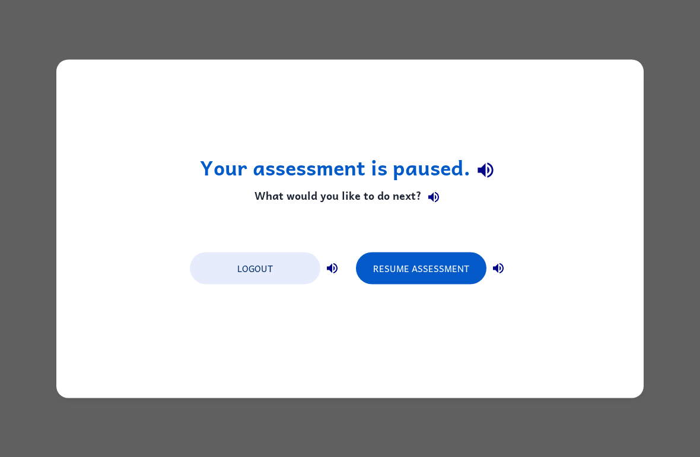
click at [442, 259] on button "Resume Assessment" at bounding box center [421, 268] width 130 height 32
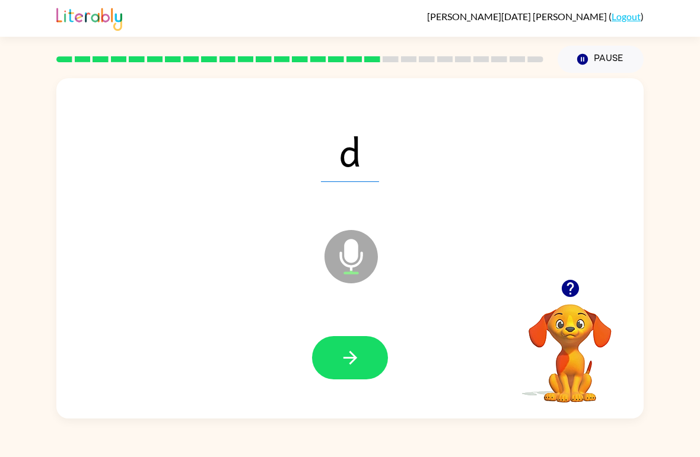
click at [358, 358] on icon "button" at bounding box center [350, 358] width 21 height 21
click at [362, 360] on button "button" at bounding box center [350, 357] width 76 height 43
click at [369, 348] on button "button" at bounding box center [350, 357] width 76 height 43
click at [364, 353] on button "button" at bounding box center [350, 357] width 76 height 43
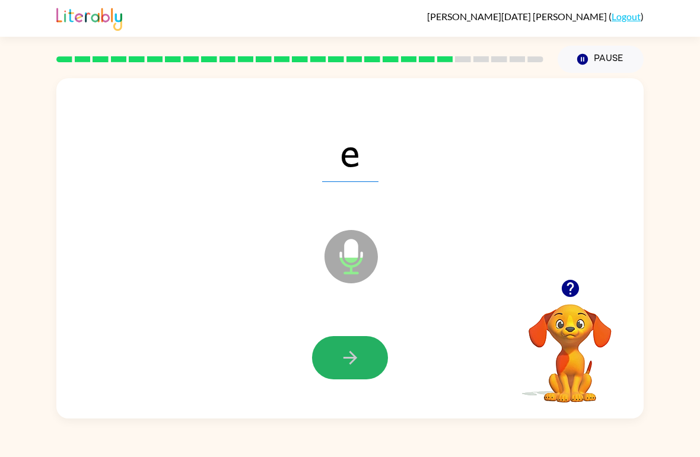
click at [362, 359] on button "button" at bounding box center [350, 357] width 76 height 43
click at [362, 355] on button "button" at bounding box center [350, 357] width 76 height 43
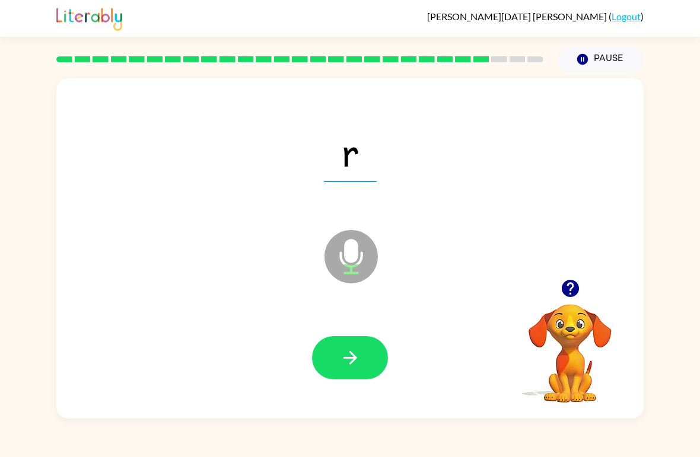
click at [348, 352] on icon "button" at bounding box center [350, 358] width 21 height 21
click at [358, 359] on icon "button" at bounding box center [350, 358] width 21 height 21
click at [355, 360] on icon "button" at bounding box center [350, 358] width 14 height 14
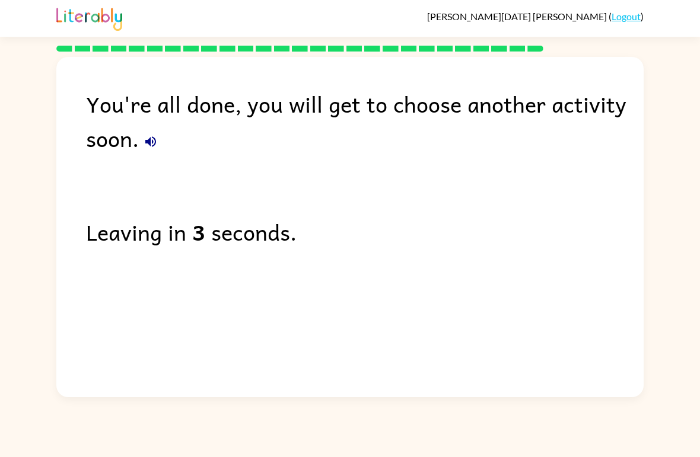
click at [639, 14] on link "Logout" at bounding box center [626, 16] width 29 height 11
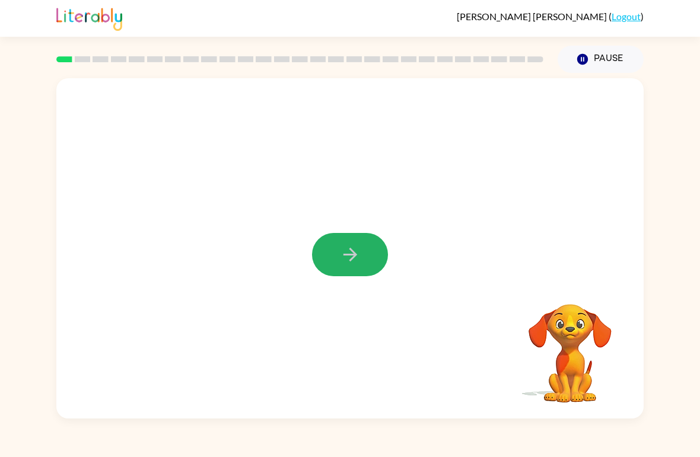
click at [332, 236] on button "button" at bounding box center [350, 254] width 76 height 43
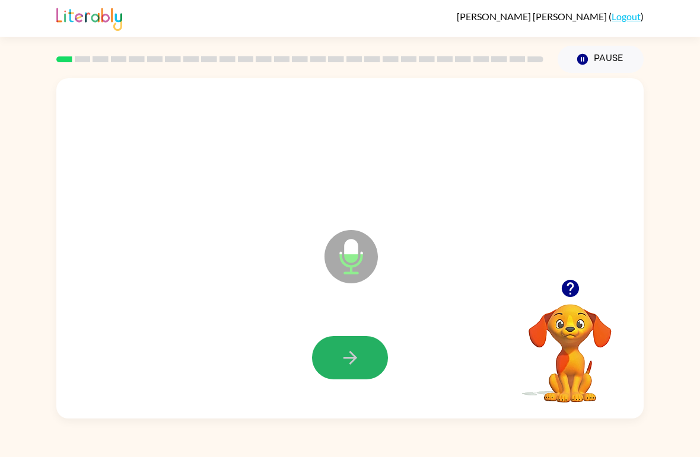
click at [361, 361] on button "button" at bounding box center [350, 357] width 76 height 43
click at [358, 347] on button "button" at bounding box center [350, 357] width 76 height 43
click at [354, 361] on icon "button" at bounding box center [350, 358] width 14 height 14
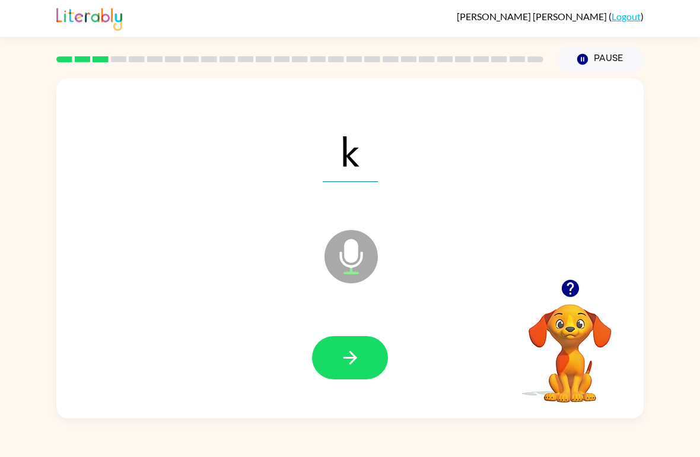
click at [351, 349] on icon "button" at bounding box center [350, 358] width 21 height 21
click at [355, 357] on icon "button" at bounding box center [350, 358] width 14 height 14
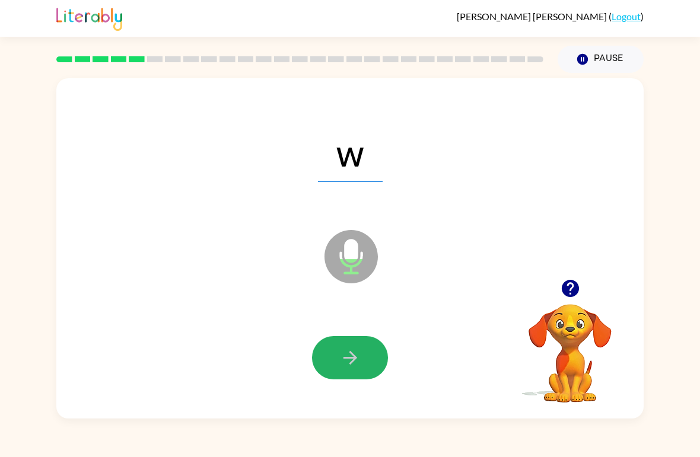
click at [347, 357] on icon "button" at bounding box center [350, 358] width 21 height 21
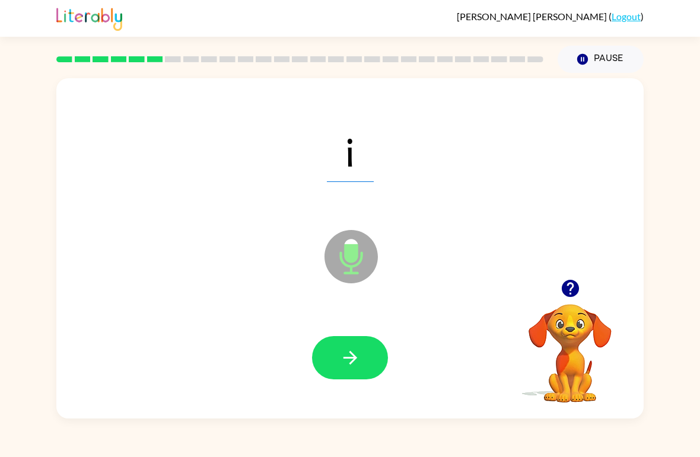
click at [348, 333] on div at bounding box center [350, 359] width 564 height 98
click at [333, 356] on button "button" at bounding box center [350, 357] width 76 height 43
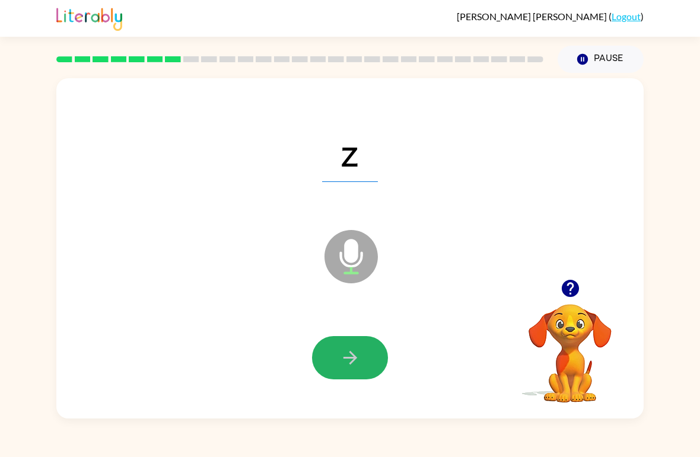
click at [354, 356] on icon "button" at bounding box center [350, 358] width 14 height 14
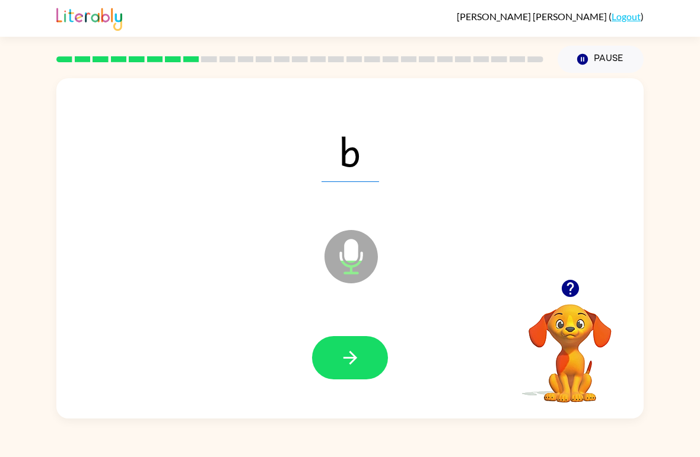
click at [340, 377] on button "button" at bounding box center [350, 357] width 76 height 43
click at [346, 345] on button "button" at bounding box center [350, 357] width 76 height 43
click at [348, 350] on icon "button" at bounding box center [350, 358] width 21 height 21
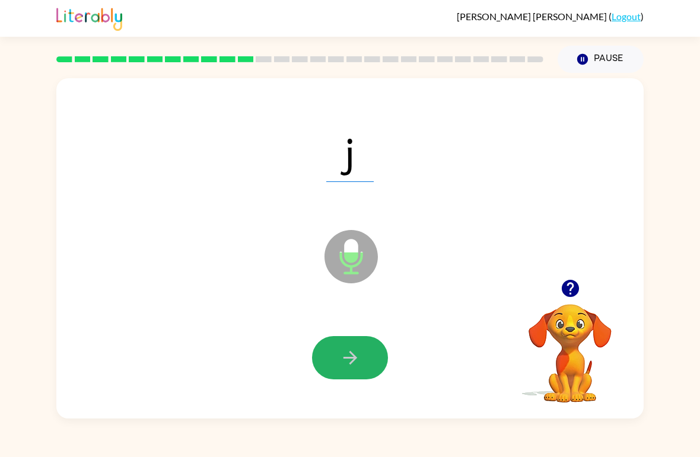
click at [355, 366] on icon "button" at bounding box center [350, 358] width 21 height 21
click at [363, 367] on button "button" at bounding box center [350, 357] width 76 height 43
click at [333, 347] on button "button" at bounding box center [350, 357] width 76 height 43
click at [351, 353] on icon "button" at bounding box center [350, 358] width 14 height 14
click at [340, 358] on icon "button" at bounding box center [350, 358] width 21 height 21
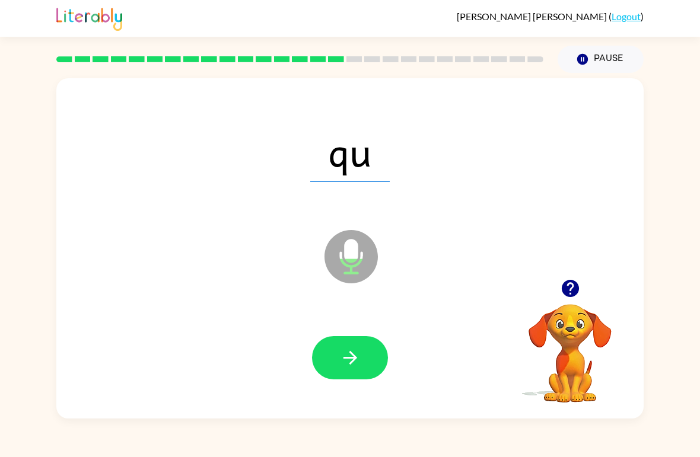
click at [377, 152] on span "qu" at bounding box center [349, 151] width 79 height 62
click at [345, 354] on icon "button" at bounding box center [350, 358] width 21 height 21
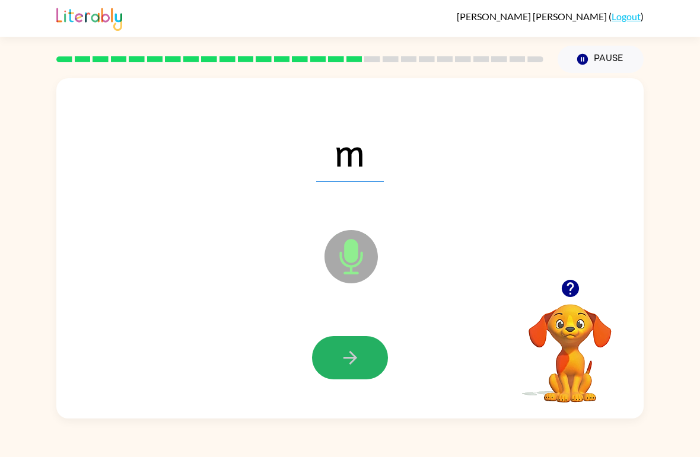
click at [332, 355] on button "button" at bounding box center [350, 357] width 76 height 43
click at [354, 362] on icon "button" at bounding box center [350, 358] width 21 height 21
click at [339, 354] on button "button" at bounding box center [350, 357] width 76 height 43
click at [340, 354] on icon "button" at bounding box center [350, 358] width 21 height 21
click at [338, 348] on button "button" at bounding box center [350, 357] width 76 height 43
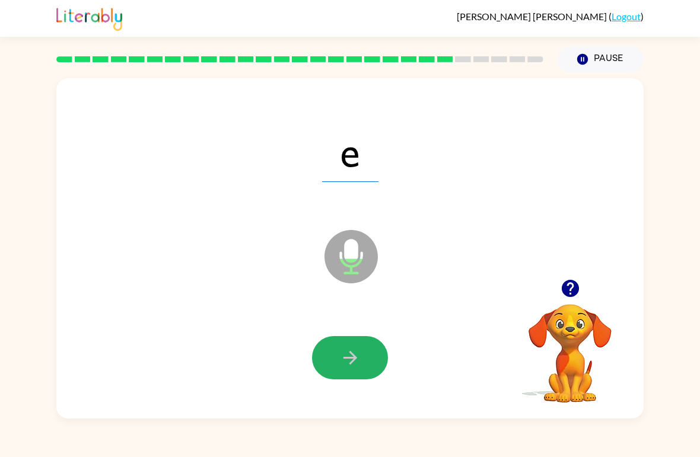
click at [348, 350] on icon "button" at bounding box center [350, 358] width 21 height 21
click at [340, 368] on icon "button" at bounding box center [350, 358] width 21 height 21
click at [349, 356] on icon "button" at bounding box center [350, 358] width 21 height 21
click at [355, 354] on icon "button" at bounding box center [350, 358] width 21 height 21
click at [349, 357] on icon "button" at bounding box center [350, 358] width 21 height 21
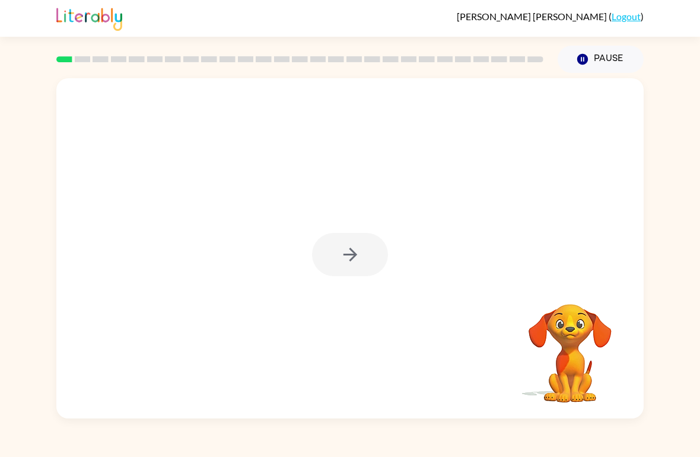
click at [355, 253] on div at bounding box center [350, 254] width 76 height 43
click at [351, 263] on icon "button" at bounding box center [350, 254] width 21 height 21
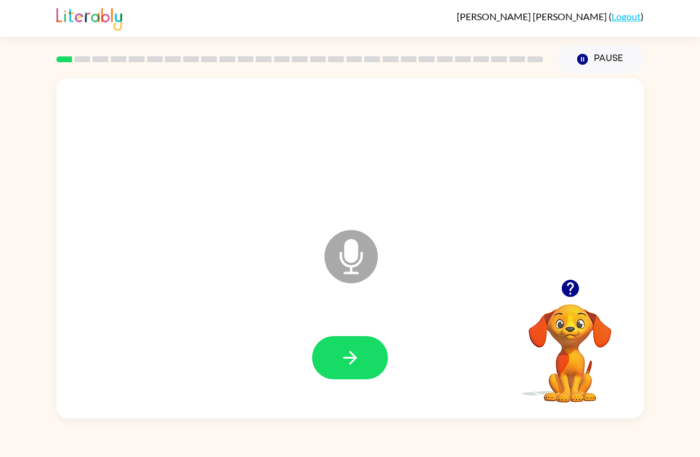
click at [345, 354] on icon "button" at bounding box center [350, 358] width 21 height 21
click at [359, 352] on icon "button" at bounding box center [350, 358] width 21 height 21
click at [349, 354] on icon "button" at bounding box center [350, 358] width 21 height 21
click at [350, 355] on icon "button" at bounding box center [350, 358] width 21 height 21
click at [359, 344] on button "button" at bounding box center [350, 357] width 76 height 43
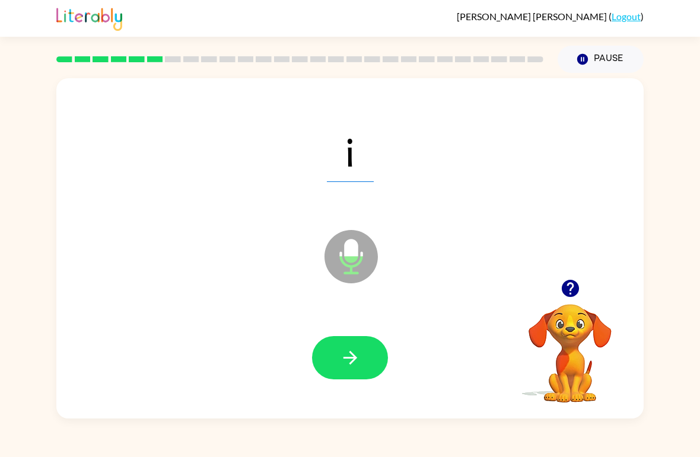
click at [344, 347] on button "button" at bounding box center [350, 357] width 76 height 43
click at [370, 355] on button "button" at bounding box center [350, 357] width 76 height 43
click at [355, 355] on icon "button" at bounding box center [350, 358] width 21 height 21
click at [347, 349] on icon "button" at bounding box center [350, 358] width 21 height 21
click at [349, 344] on button "button" at bounding box center [350, 357] width 76 height 43
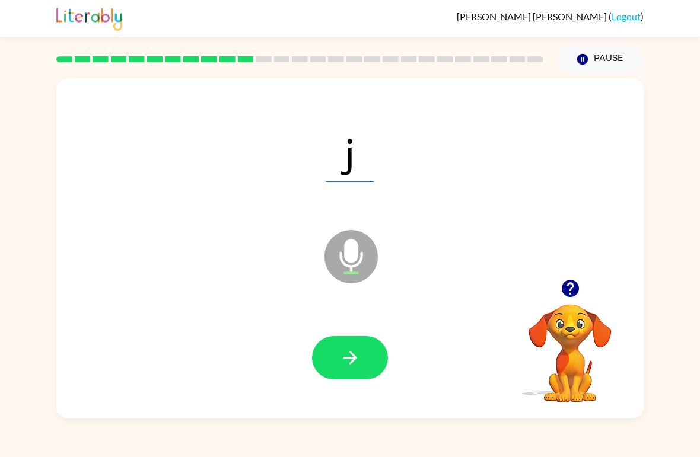
click at [352, 345] on button "button" at bounding box center [350, 357] width 76 height 43
click at [372, 367] on button "button" at bounding box center [350, 357] width 76 height 43
click at [341, 340] on button "button" at bounding box center [350, 357] width 76 height 43
click at [345, 356] on icon "button" at bounding box center [350, 358] width 21 height 21
click at [352, 346] on button "button" at bounding box center [350, 357] width 76 height 43
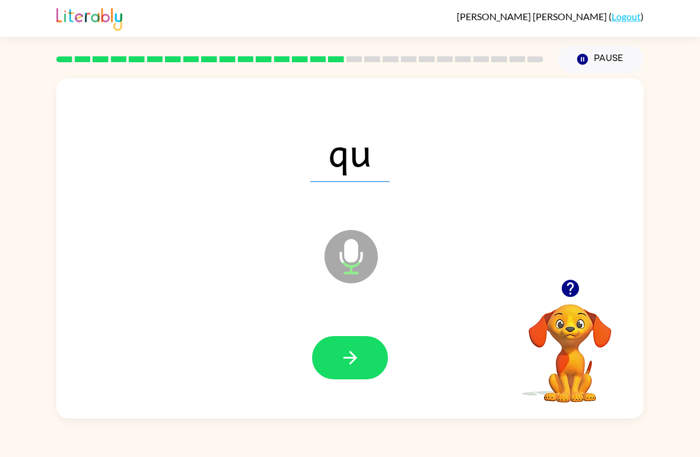
click at [377, 154] on span "qu" at bounding box center [349, 151] width 79 height 62
click at [358, 346] on button "button" at bounding box center [350, 357] width 76 height 43
click at [354, 359] on icon "button" at bounding box center [350, 358] width 14 height 14
click at [353, 349] on icon "button" at bounding box center [350, 358] width 21 height 21
click at [374, 357] on button "button" at bounding box center [350, 357] width 76 height 43
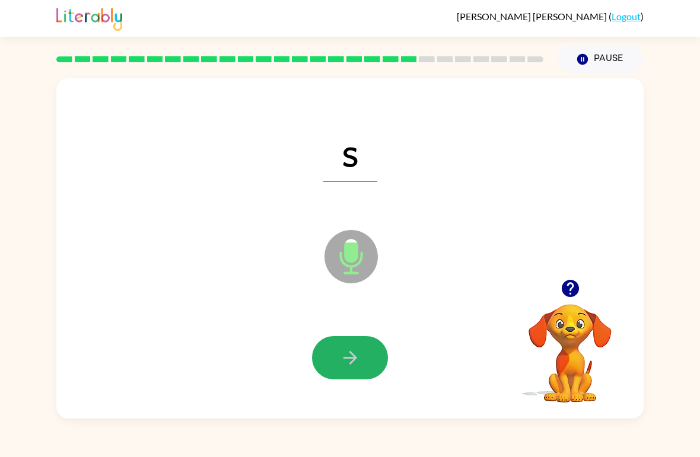
click at [365, 354] on button "button" at bounding box center [350, 357] width 76 height 43
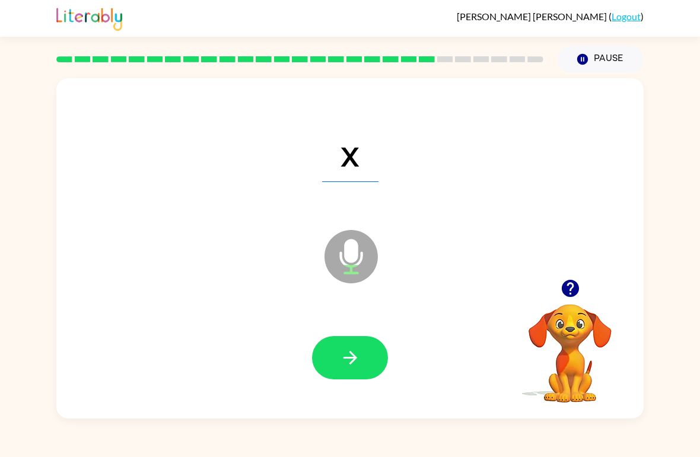
click at [359, 356] on icon "button" at bounding box center [350, 358] width 21 height 21
click at [359, 359] on icon "button" at bounding box center [350, 358] width 21 height 21
click at [351, 355] on icon "button" at bounding box center [350, 358] width 21 height 21
click at [364, 349] on button "button" at bounding box center [350, 357] width 76 height 43
click at [348, 375] on button "button" at bounding box center [350, 357] width 76 height 43
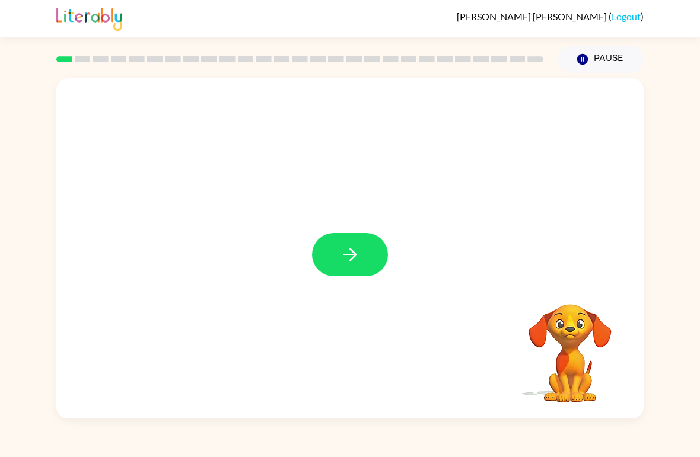
click at [345, 248] on icon "button" at bounding box center [350, 254] width 21 height 21
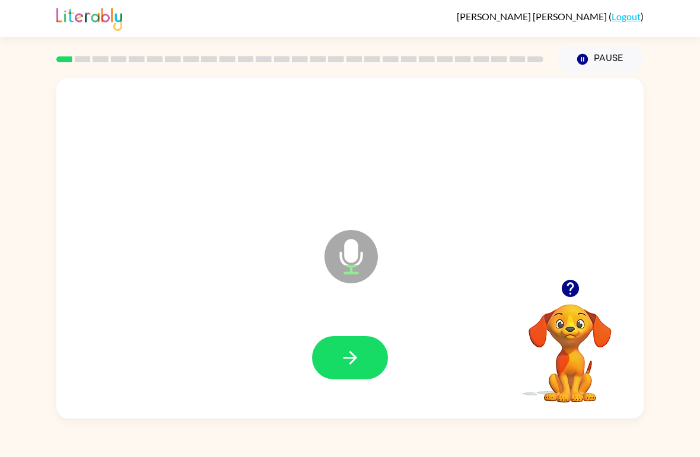
click at [365, 349] on button "button" at bounding box center [350, 357] width 76 height 43
click at [604, 58] on button "Pause Pause" at bounding box center [601, 59] width 86 height 27
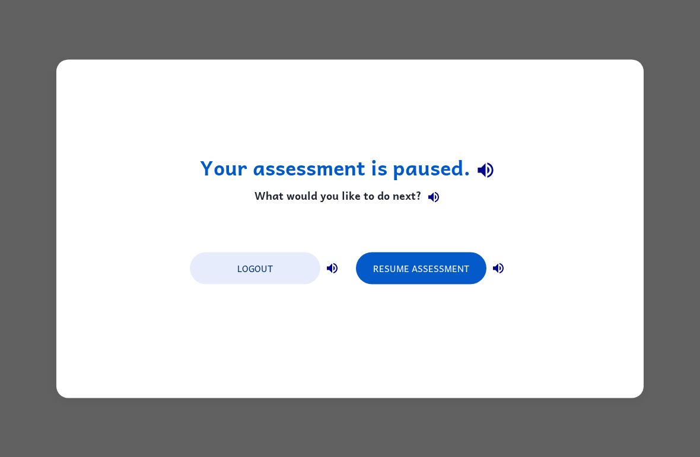
click at [435, 270] on button "Resume Assessment" at bounding box center [421, 268] width 130 height 32
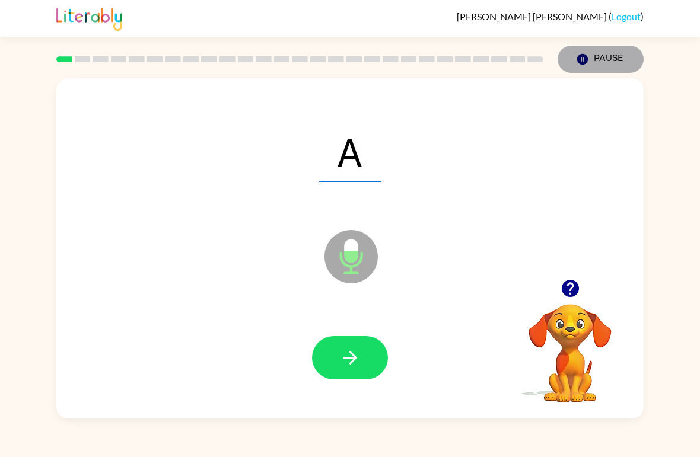
click at [598, 59] on button "Pause Pause" at bounding box center [601, 59] width 86 height 27
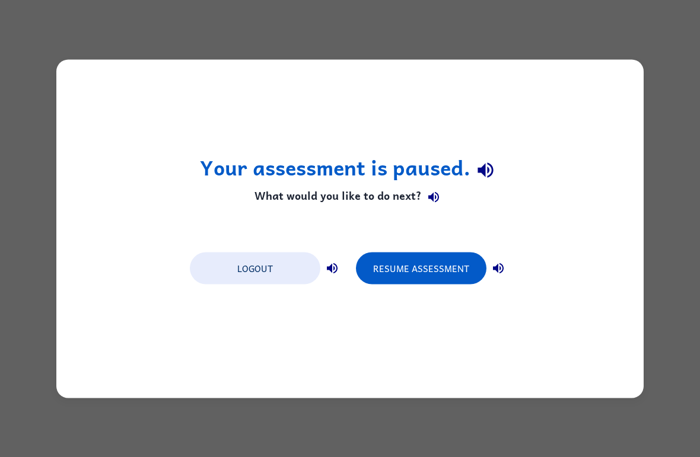
click at [650, 203] on div "Your assessment is paused. What would you like to do next? Logout Resume Assess…" at bounding box center [350, 228] width 700 height 457
click at [620, 211] on div "Your assessment is paused. What would you like to do next? Logout Resume Assess…" at bounding box center [349, 228] width 587 height 339
click at [267, 257] on button "Logout" at bounding box center [255, 268] width 130 height 32
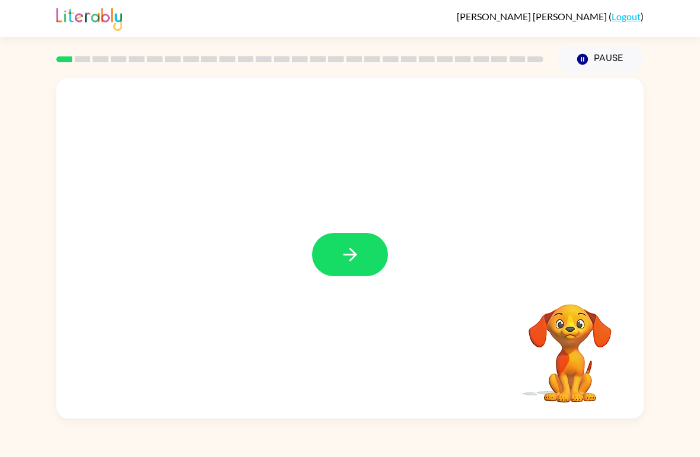
click at [354, 250] on icon "button" at bounding box center [350, 254] width 21 height 21
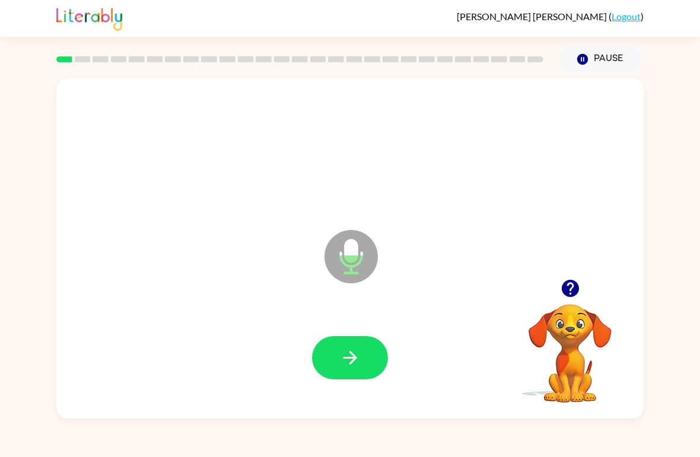
click at [358, 348] on button "button" at bounding box center [350, 357] width 76 height 43
click at [585, 63] on icon "button" at bounding box center [582, 59] width 11 height 11
